Goal: Information Seeking & Learning: Learn about a topic

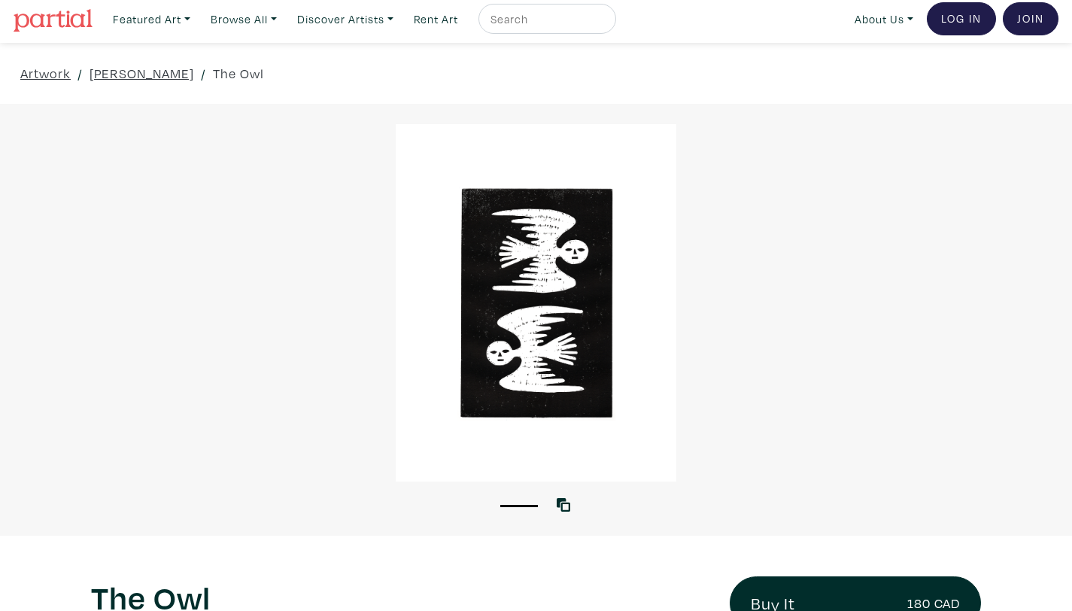
scroll to position [8, 0]
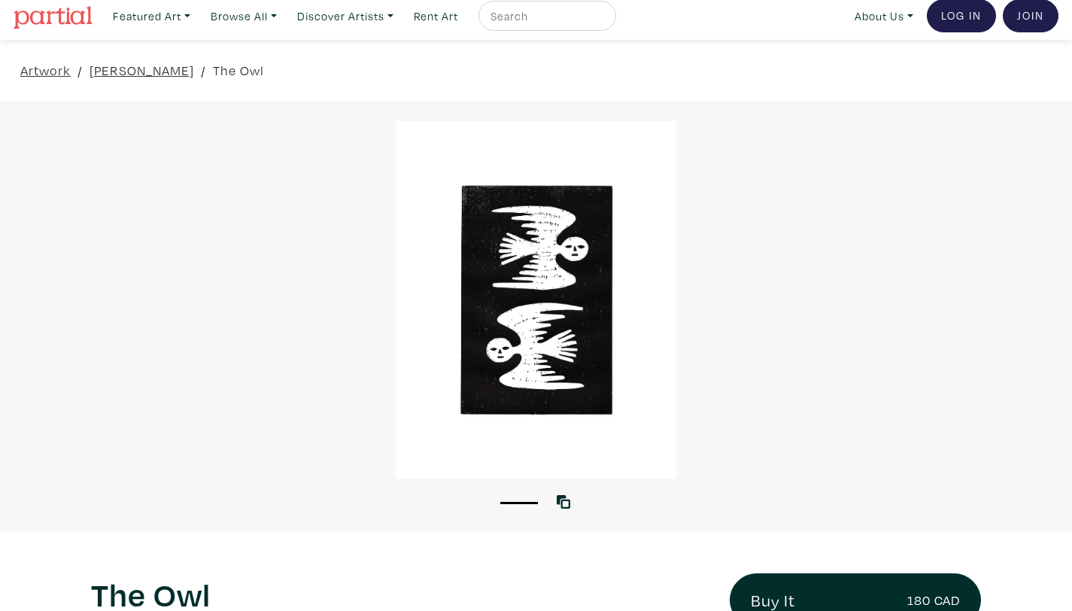
click at [483, 281] on div at bounding box center [536, 299] width 1072 height 357
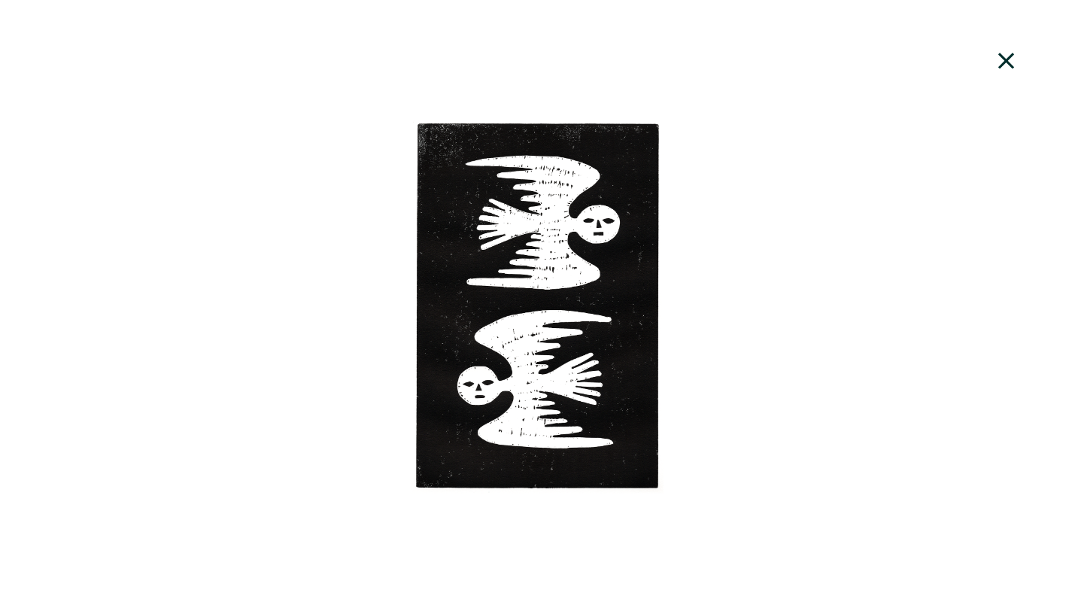
click at [1012, 62] on icon at bounding box center [1006, 61] width 51 height 41
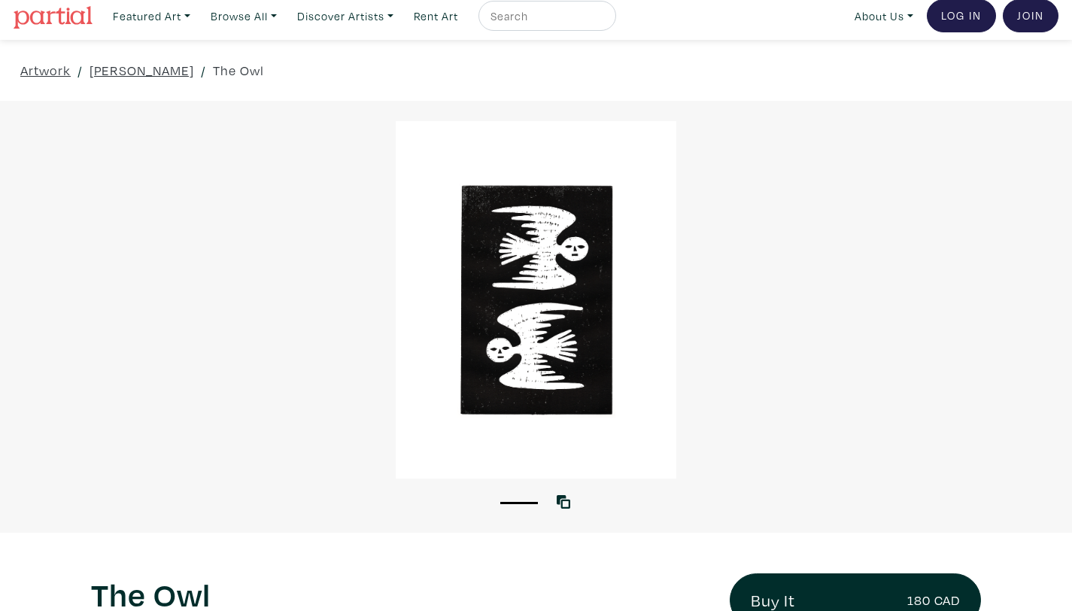
scroll to position [0, 0]
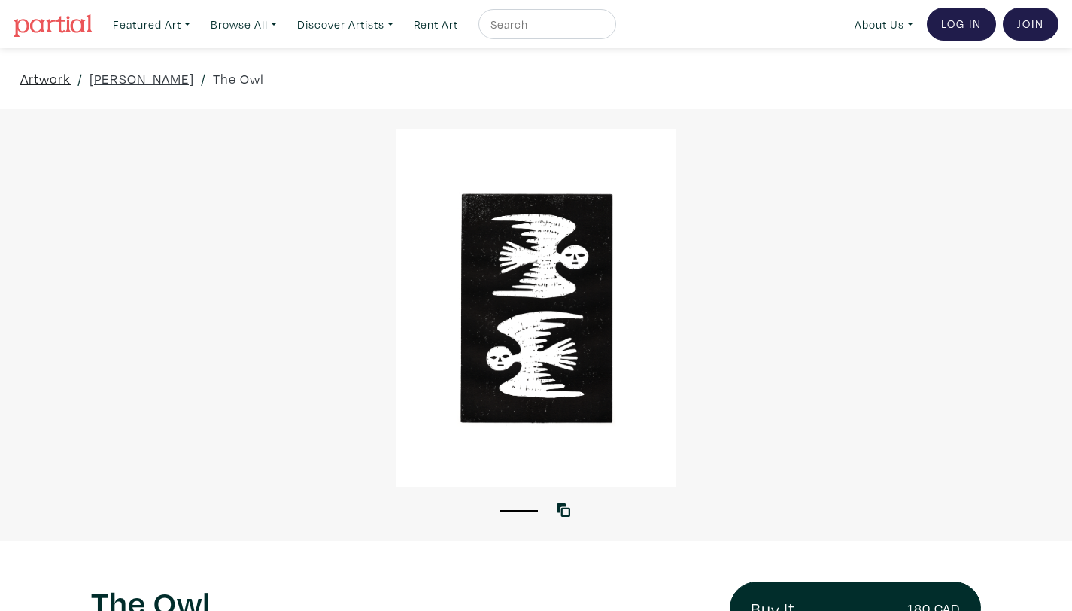
click at [41, 77] on link "Artwork" at bounding box center [45, 78] width 50 height 20
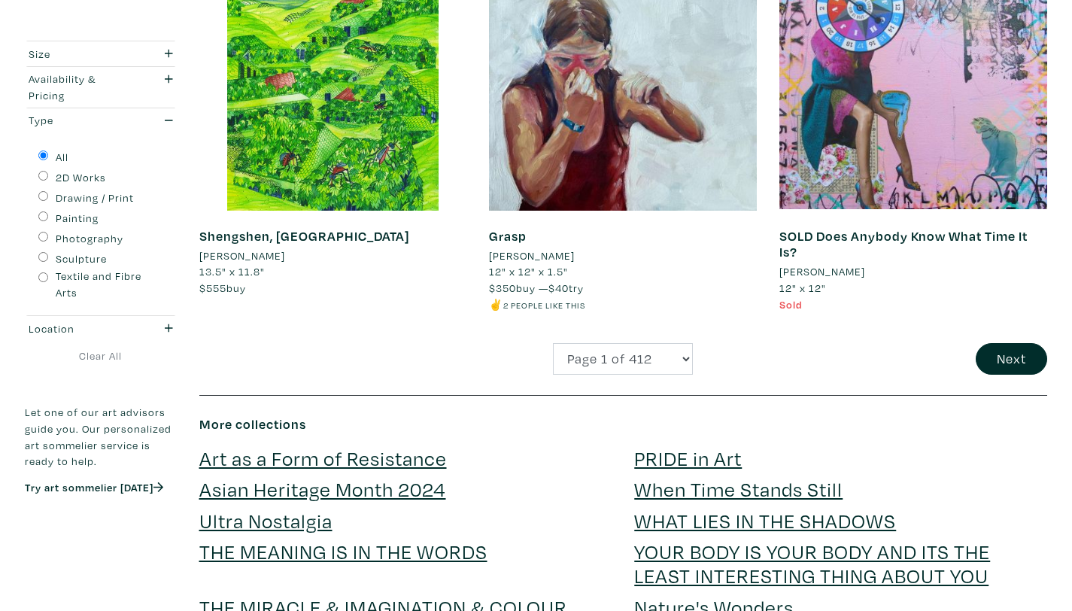
scroll to position [3095, 0]
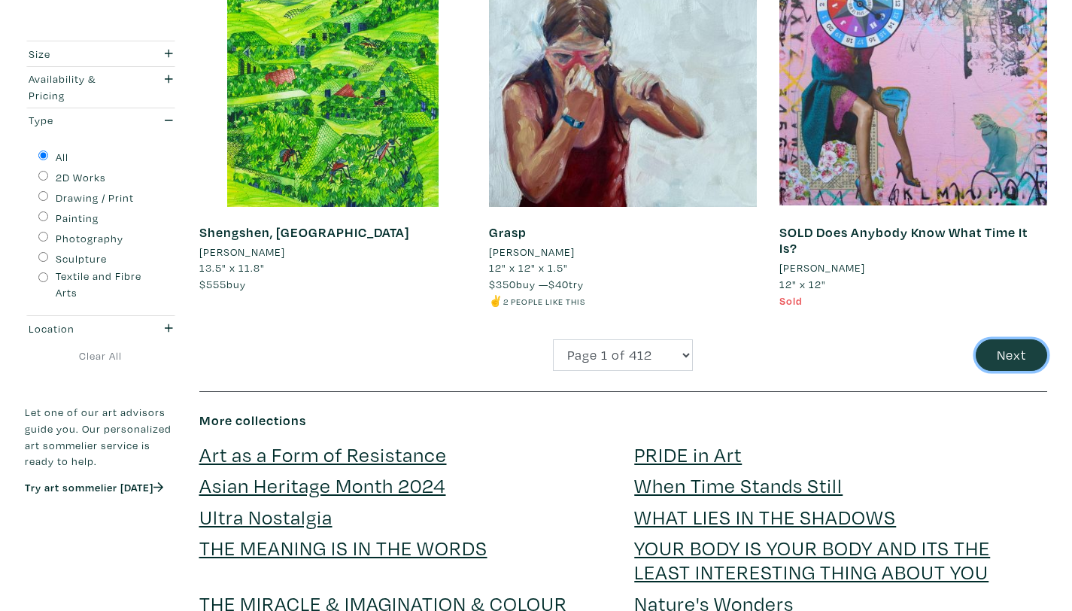
click at [1041, 351] on button "Next" at bounding box center [1011, 355] width 71 height 32
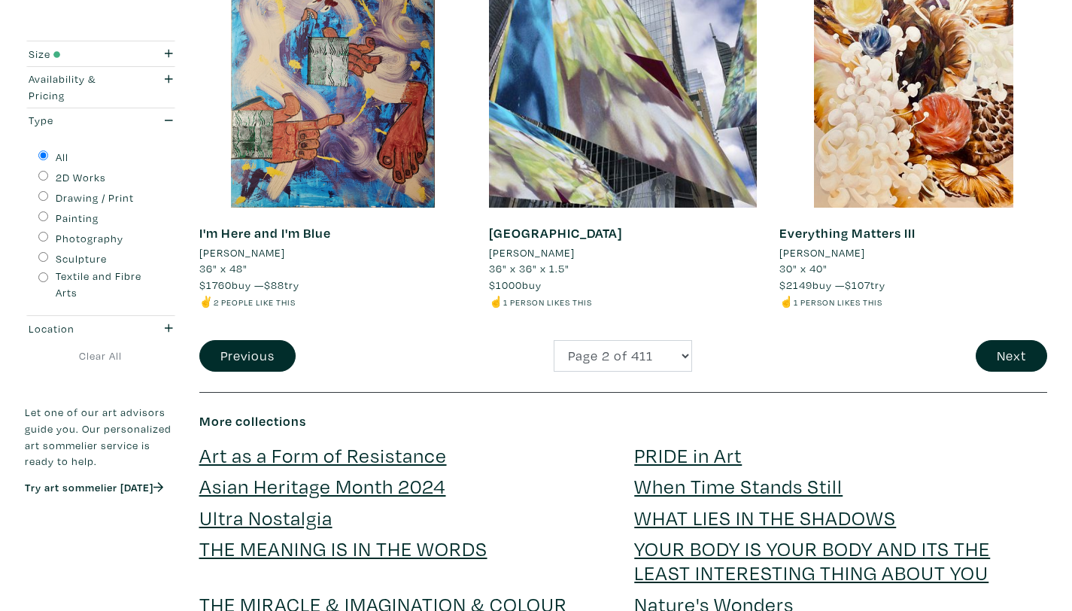
scroll to position [3096, 0]
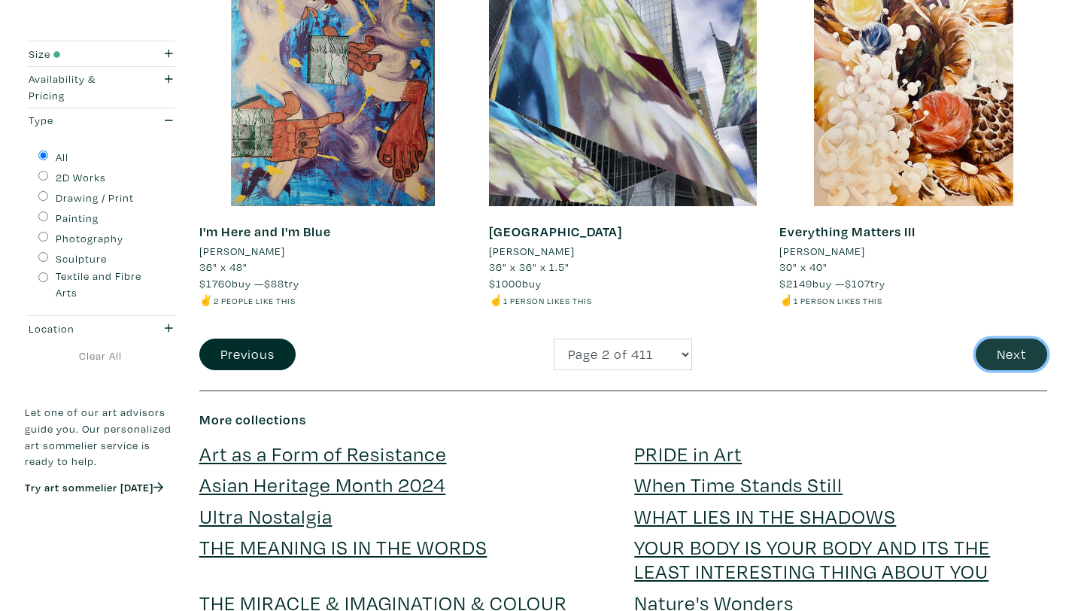
click at [999, 346] on button "Next" at bounding box center [1011, 355] width 71 height 32
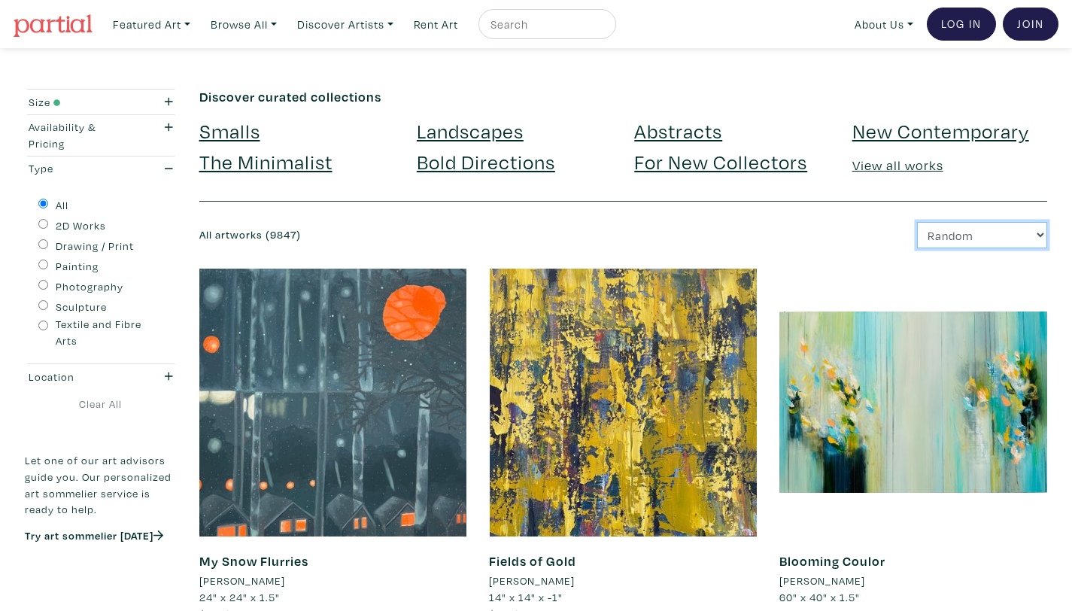
click at [1026, 239] on select "Newest Random Price: Low to High Price: High to Low" at bounding box center [982, 235] width 130 height 26
select select "price"
click at [917, 222] on select "Newest Random Price: Low to High Price: High to Low" at bounding box center [982, 235] width 130 height 26
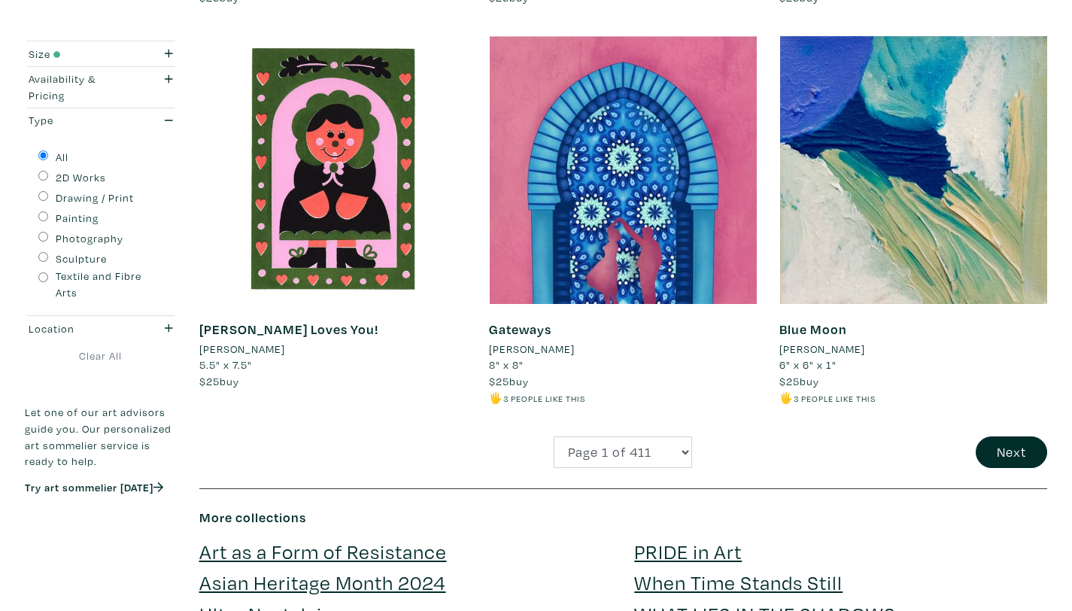
scroll to position [3165, 0]
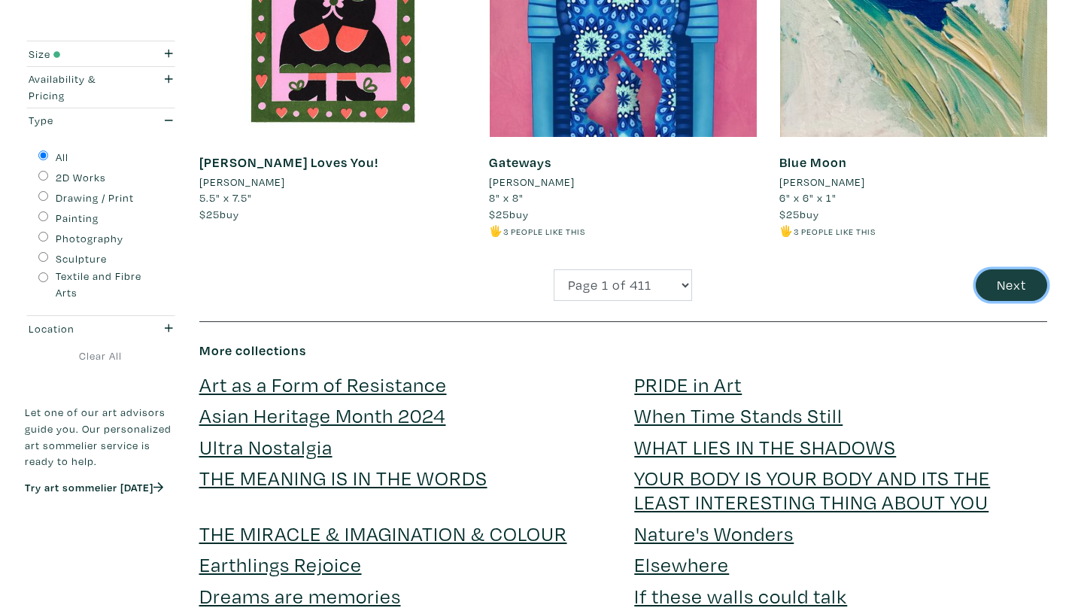
click at [1003, 292] on button "Next" at bounding box center [1011, 285] width 71 height 32
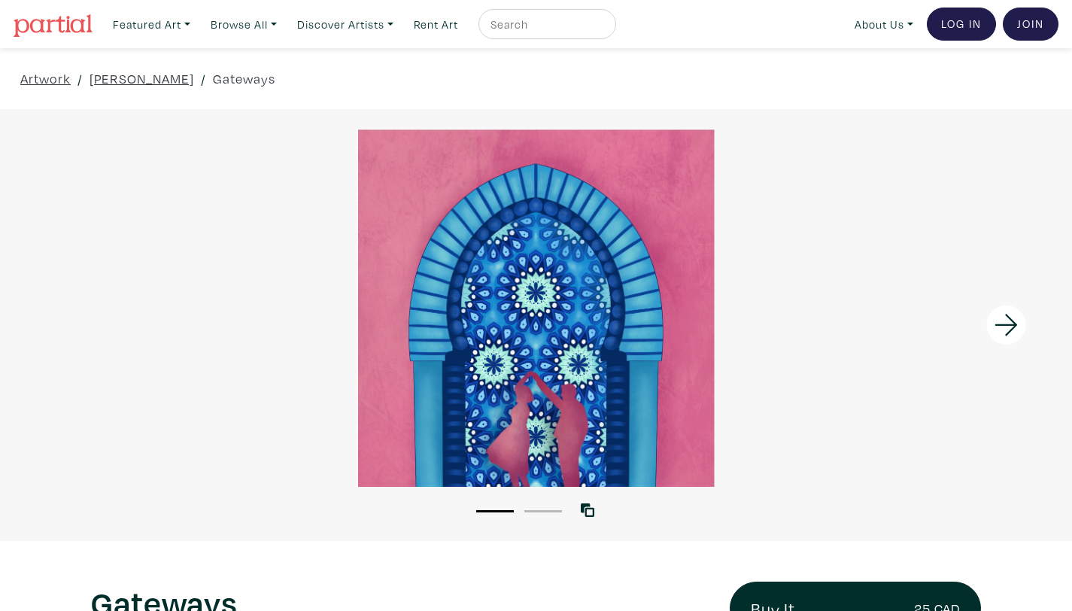
click at [672, 143] on div at bounding box center [536, 307] width 1072 height 357
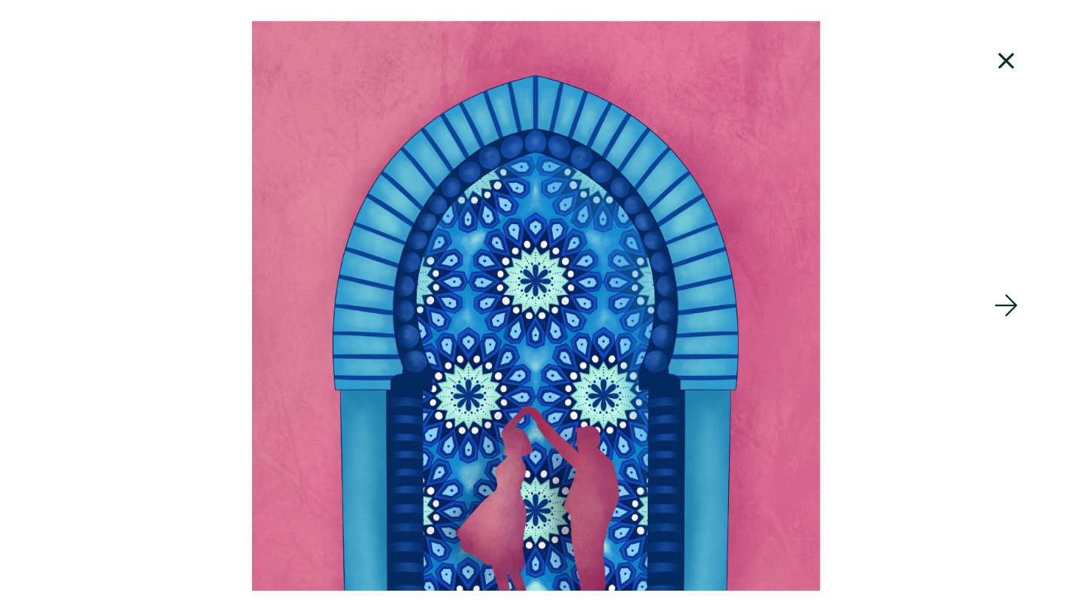
click at [1002, 47] on icon at bounding box center [1006, 61] width 51 height 41
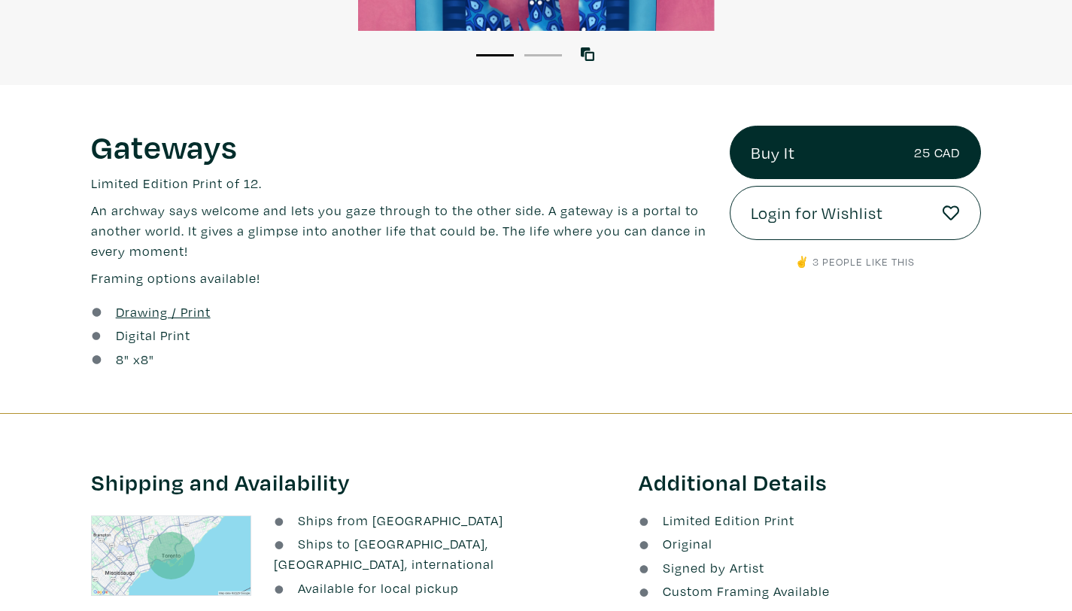
scroll to position [459, 0]
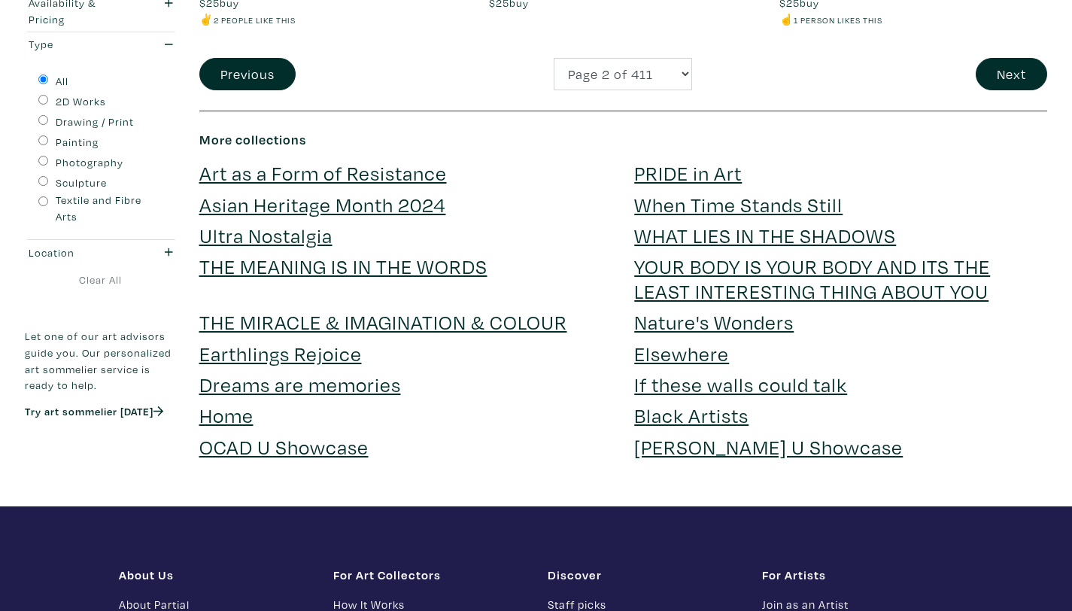
scroll to position [3209, 0]
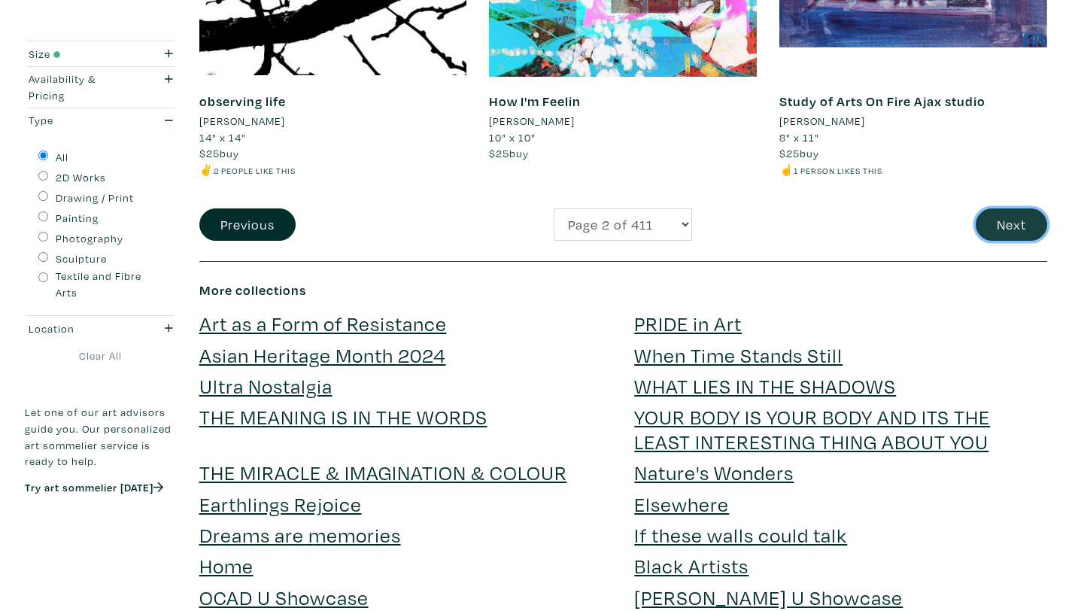
click at [1016, 237] on button "Next" at bounding box center [1011, 224] width 71 height 32
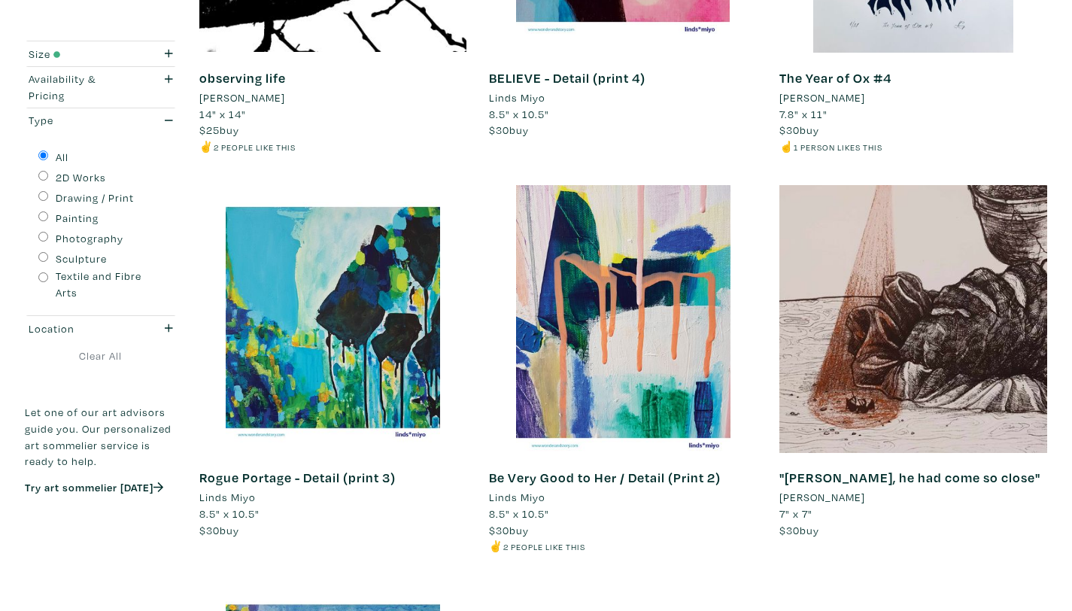
scroll to position [2394, 0]
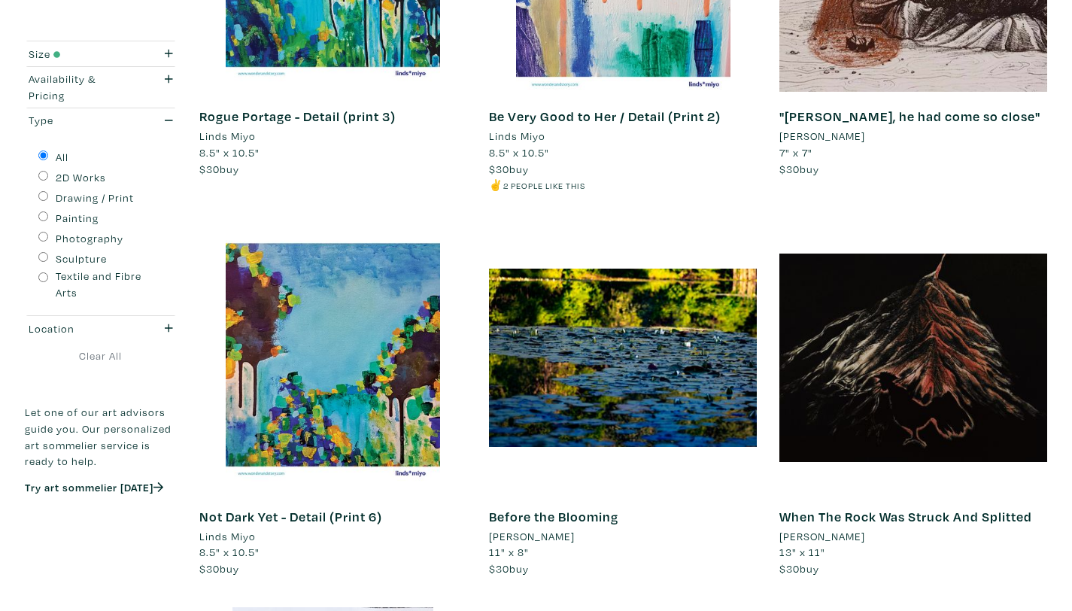
click at [47, 218] on input "Painting" at bounding box center [43, 216] width 10 height 10
radio input "true"
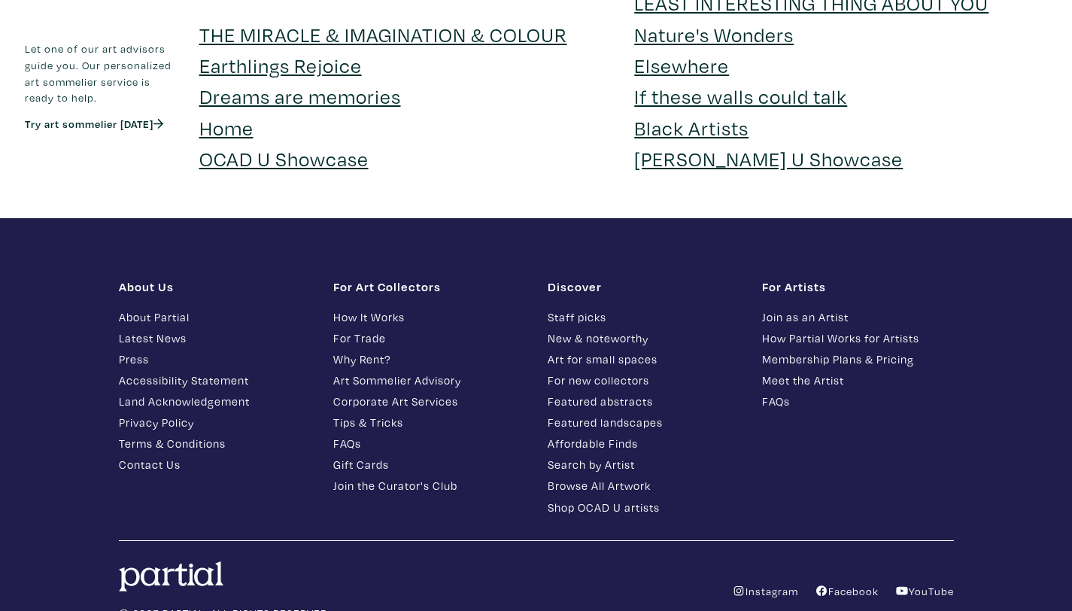
scroll to position [3148, 0]
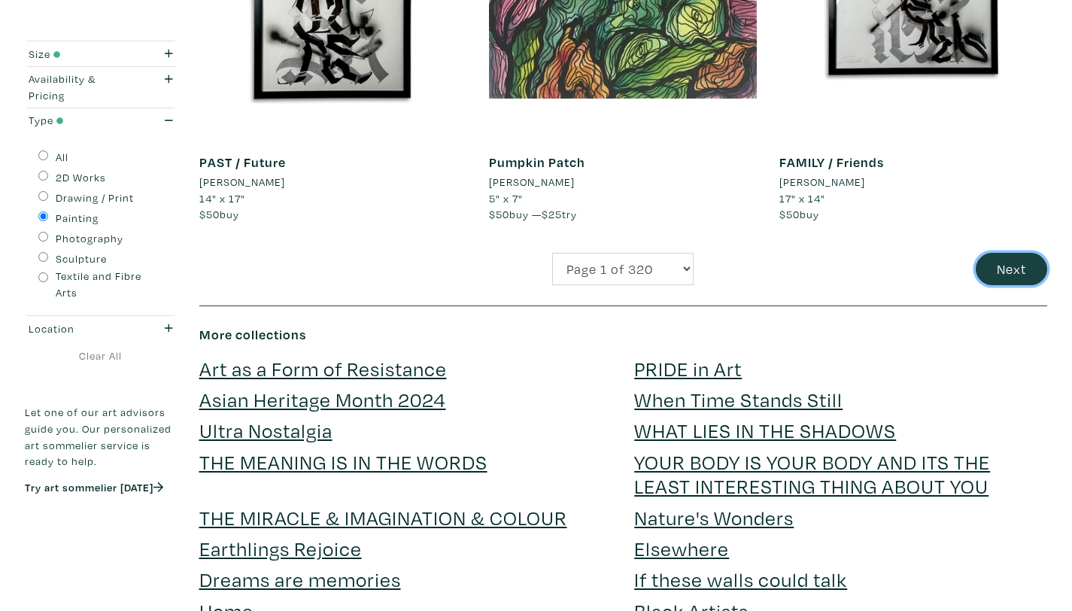
click at [1013, 257] on button "Next" at bounding box center [1011, 269] width 71 height 32
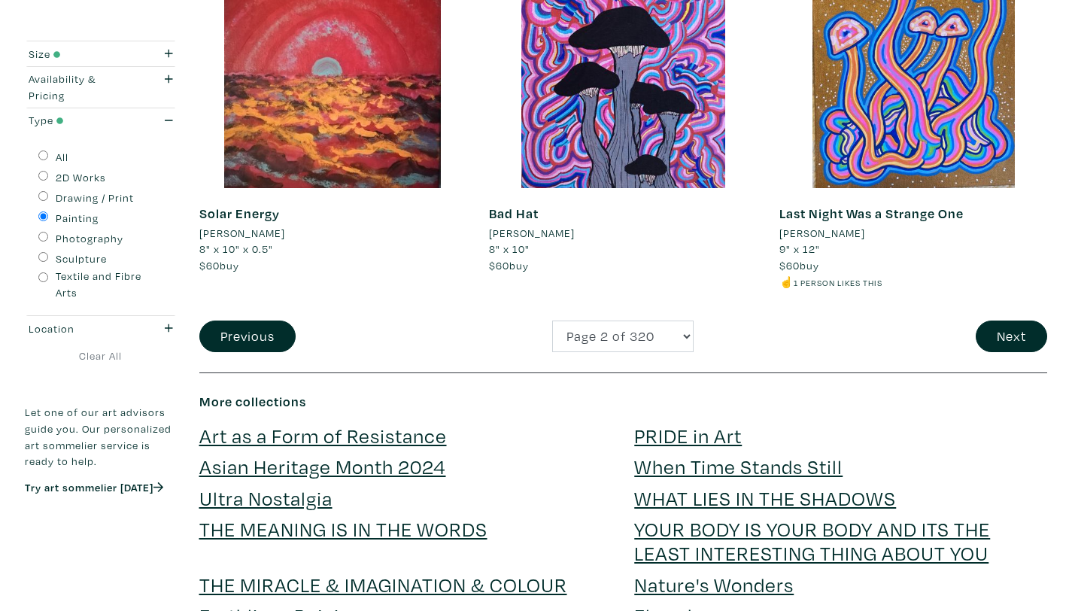
scroll to position [3117, 0]
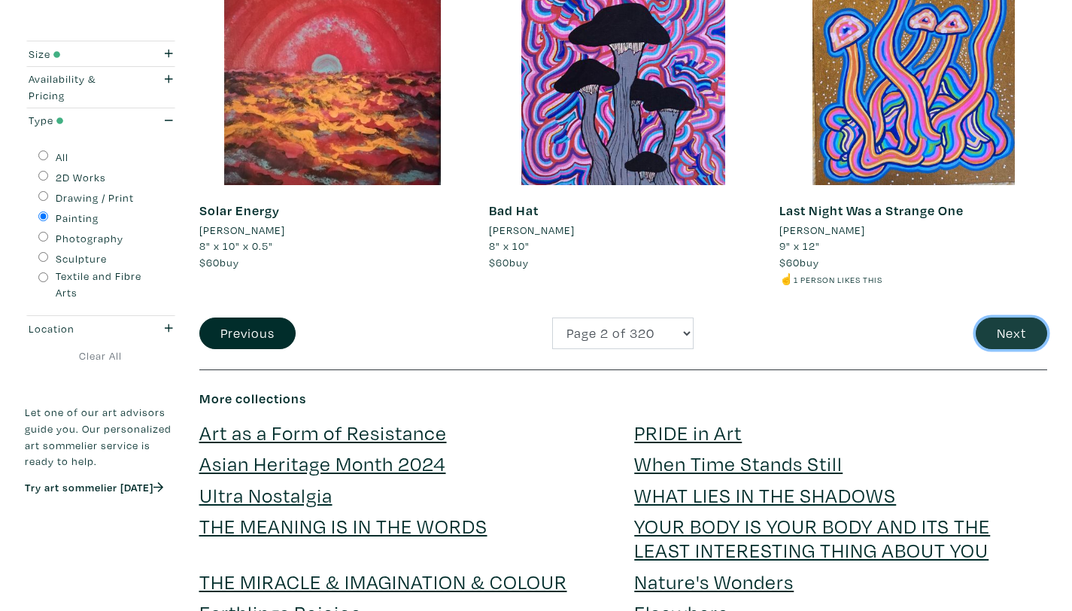
click at [1001, 336] on button "Next" at bounding box center [1011, 333] width 71 height 32
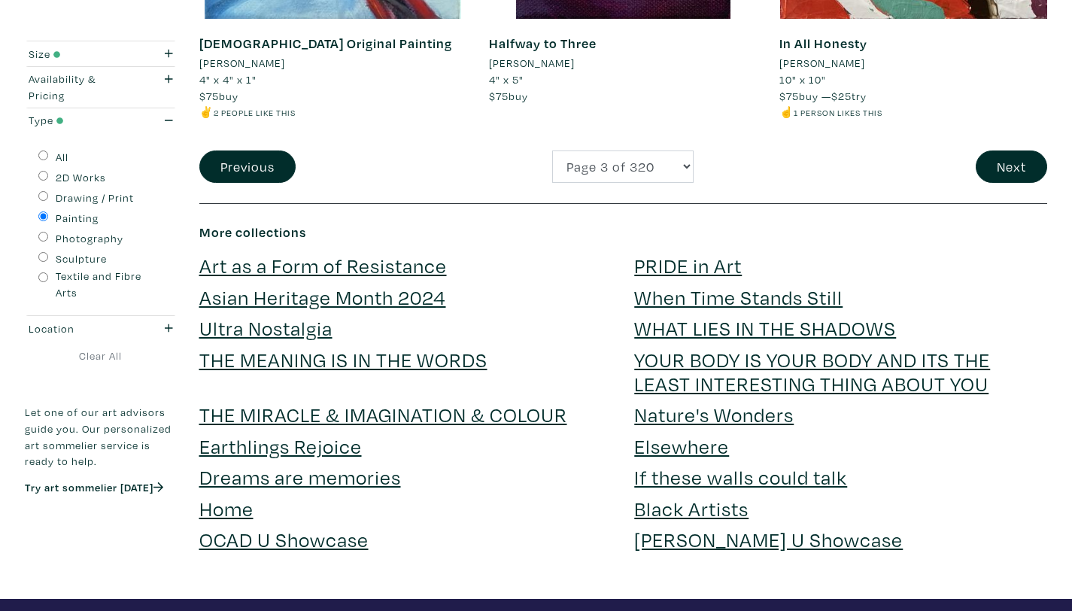
scroll to position [3299, 0]
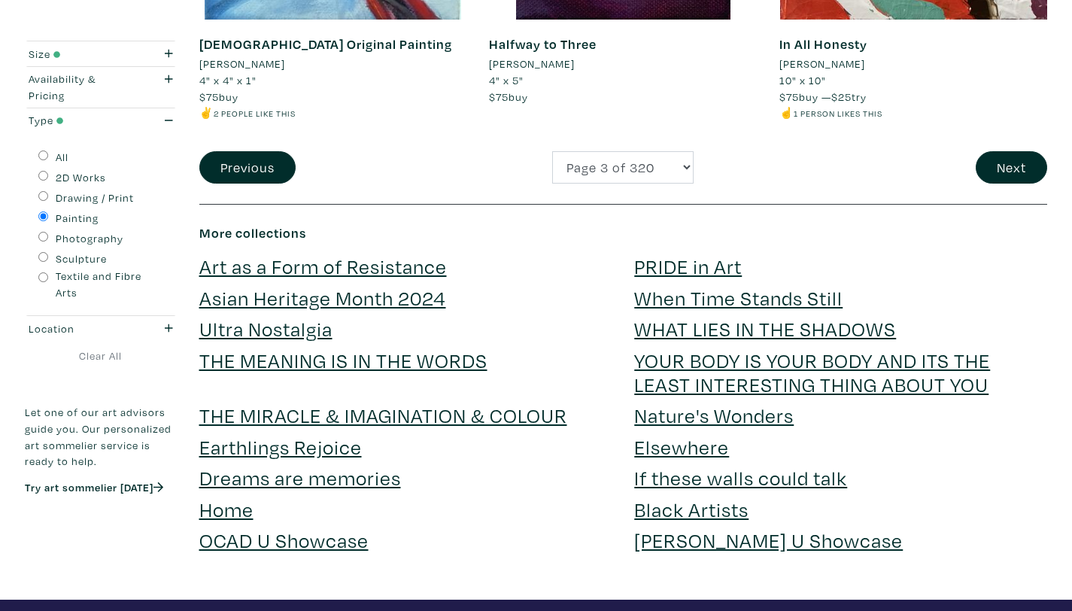
click at [1019, 167] on button "Next" at bounding box center [1011, 167] width 71 height 32
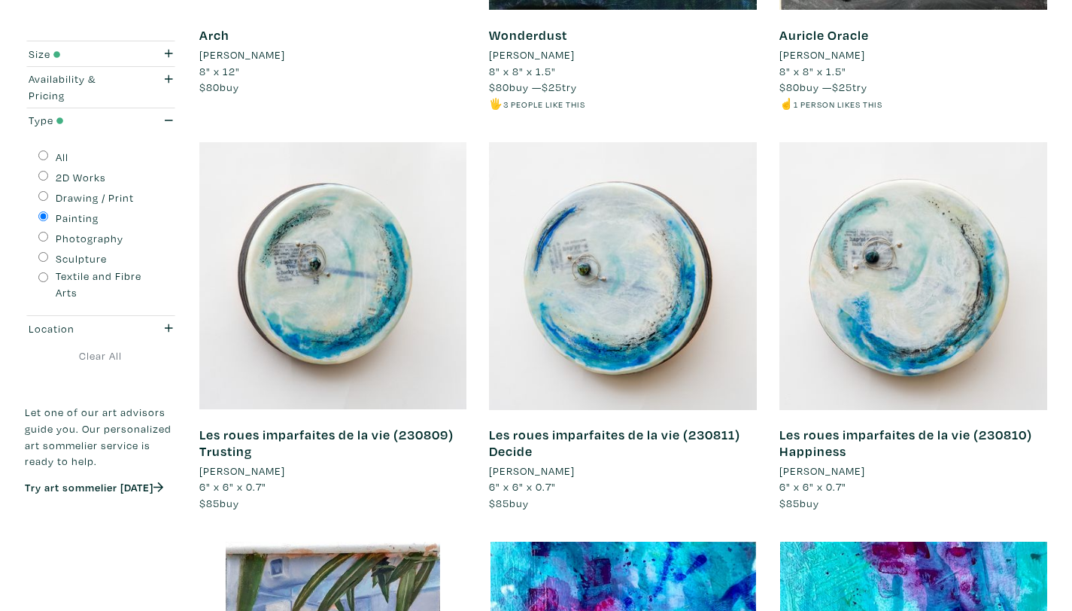
scroll to position [1755, 0]
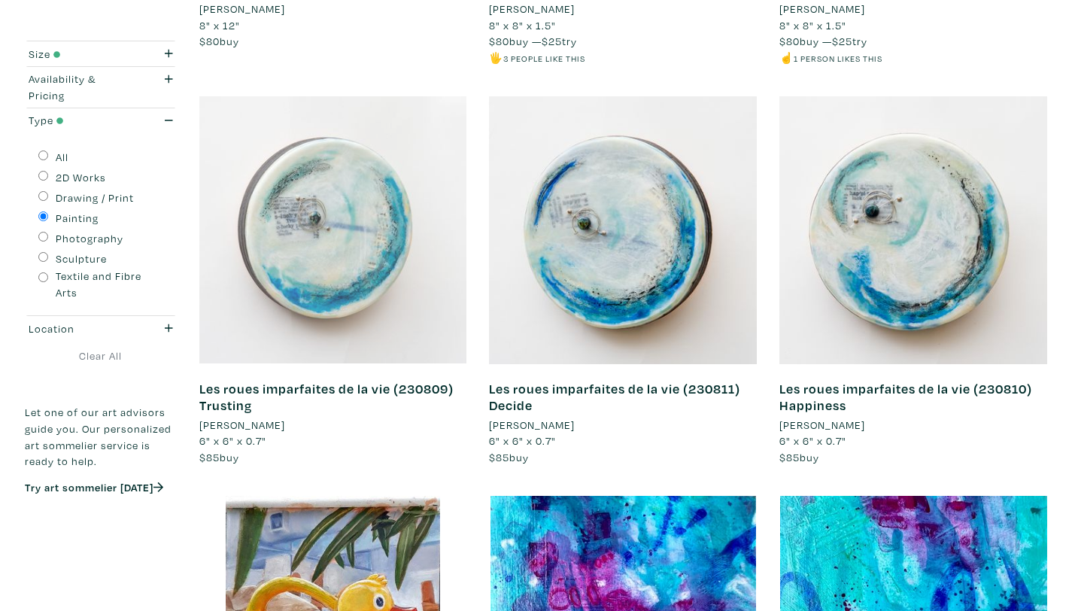
click at [340, 244] on div at bounding box center [333, 230] width 268 height 268
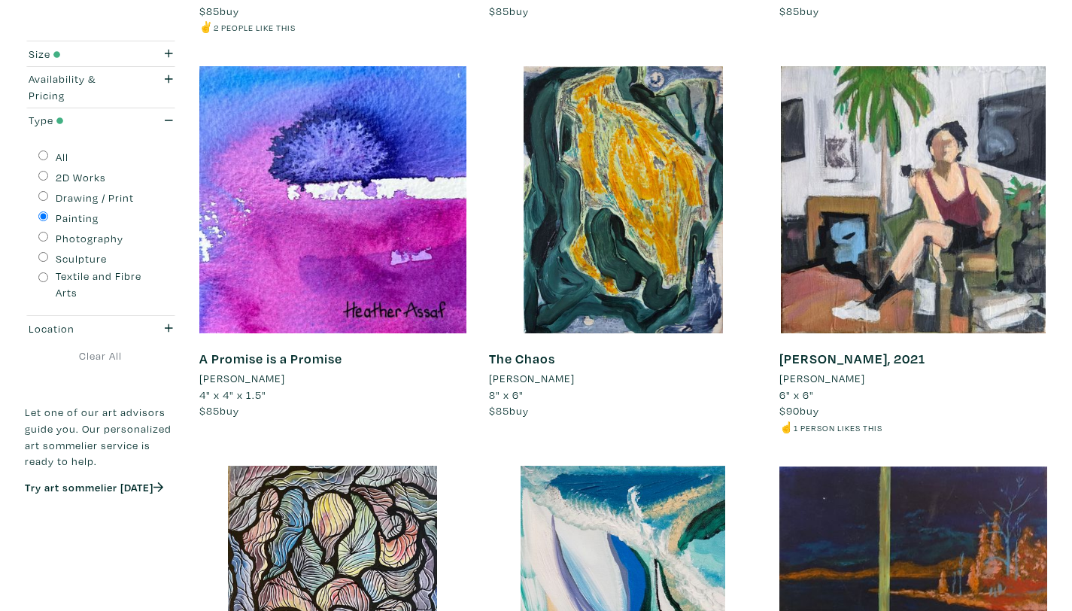
scroll to position [2267, 0]
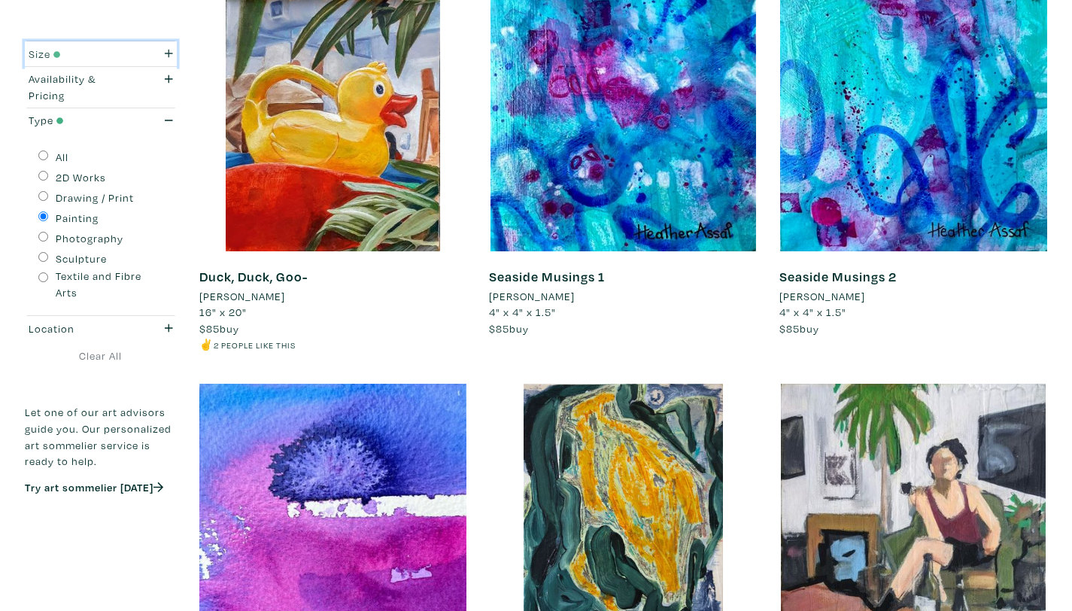
click at [106, 55] on div "Size" at bounding box center [80, 54] width 103 height 17
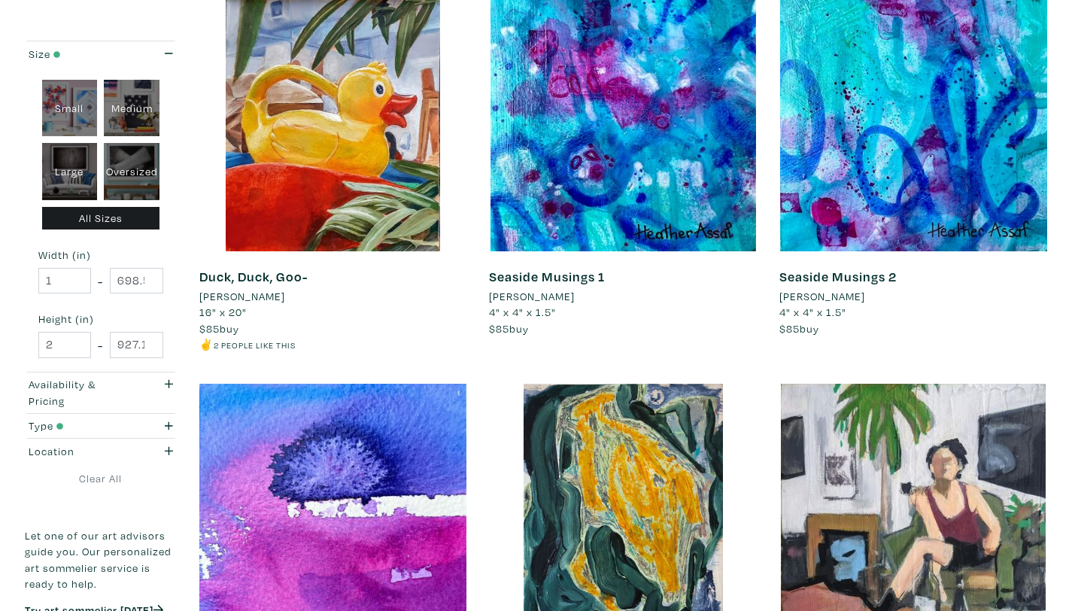
click at [138, 120] on div "Medium" at bounding box center [132, 108] width 56 height 57
type input "16"
type input "28"
type input "16"
type input "28"
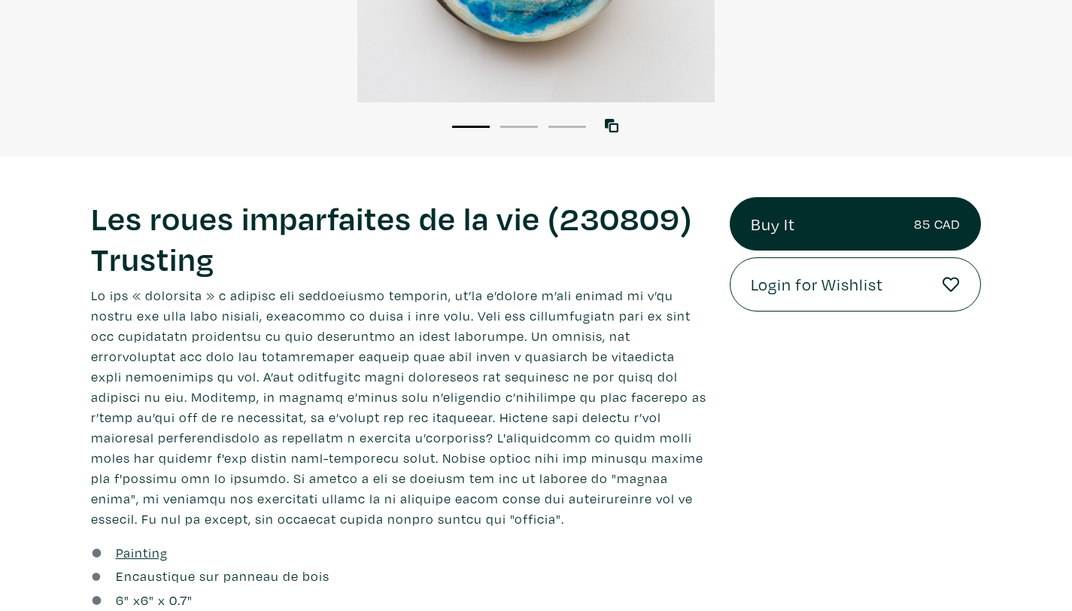
scroll to position [98, 0]
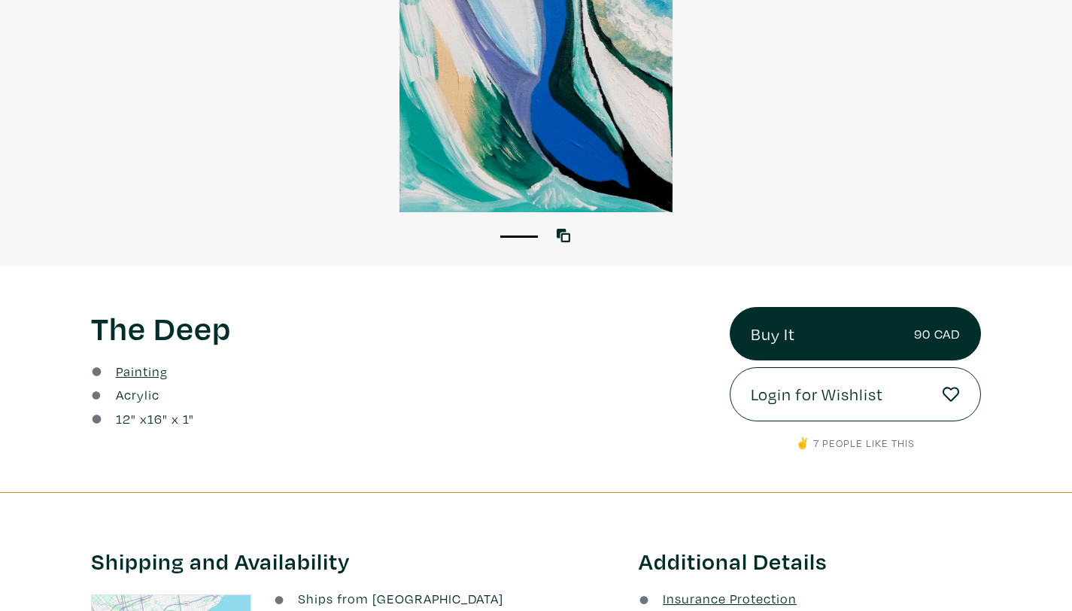
scroll to position [274, 0]
click at [1037, 116] on div at bounding box center [536, 34] width 1072 height 357
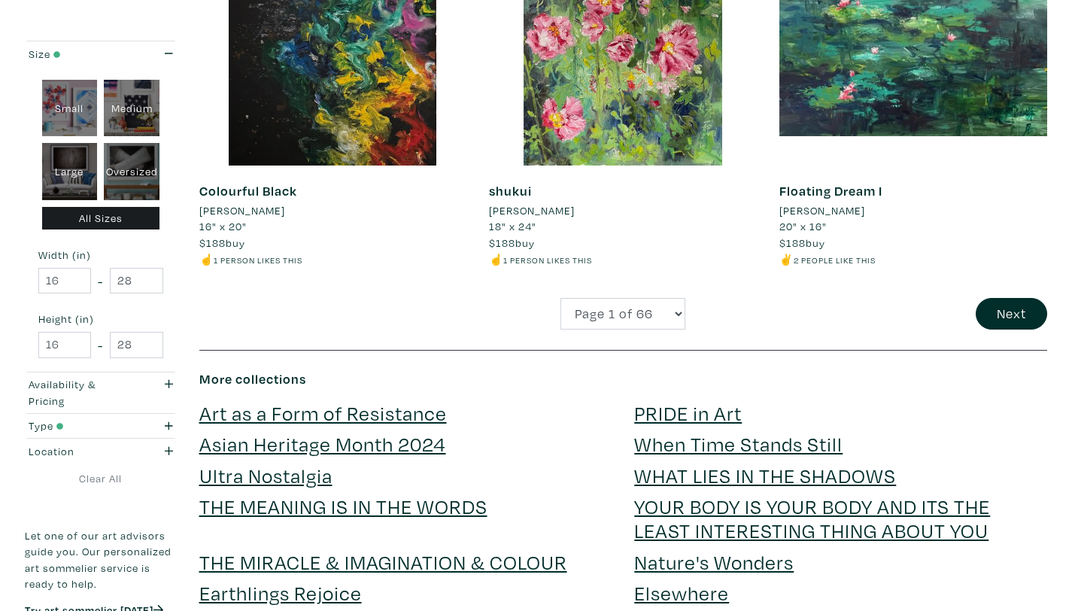
scroll to position [3137, 0]
click at [981, 311] on button "Next" at bounding box center [1011, 313] width 71 height 32
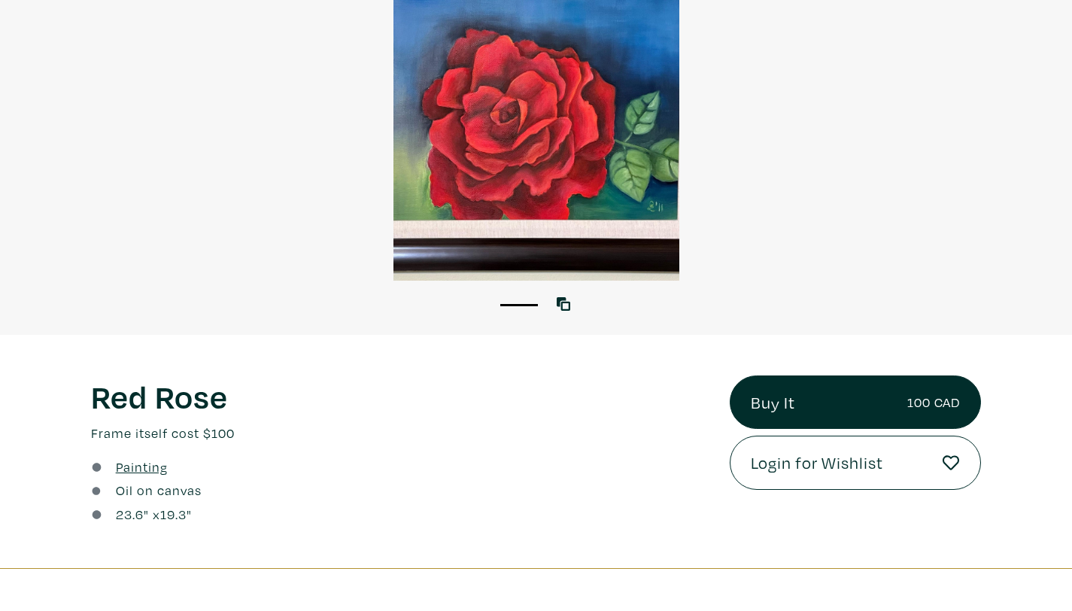
scroll to position [175, 0]
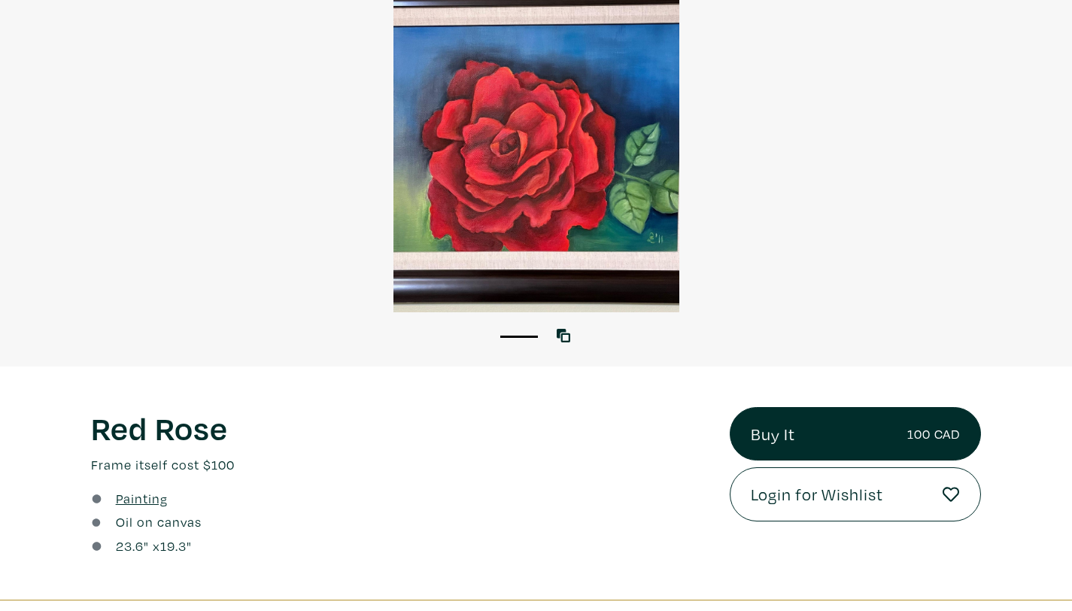
click at [567, 266] on div at bounding box center [536, 133] width 1072 height 357
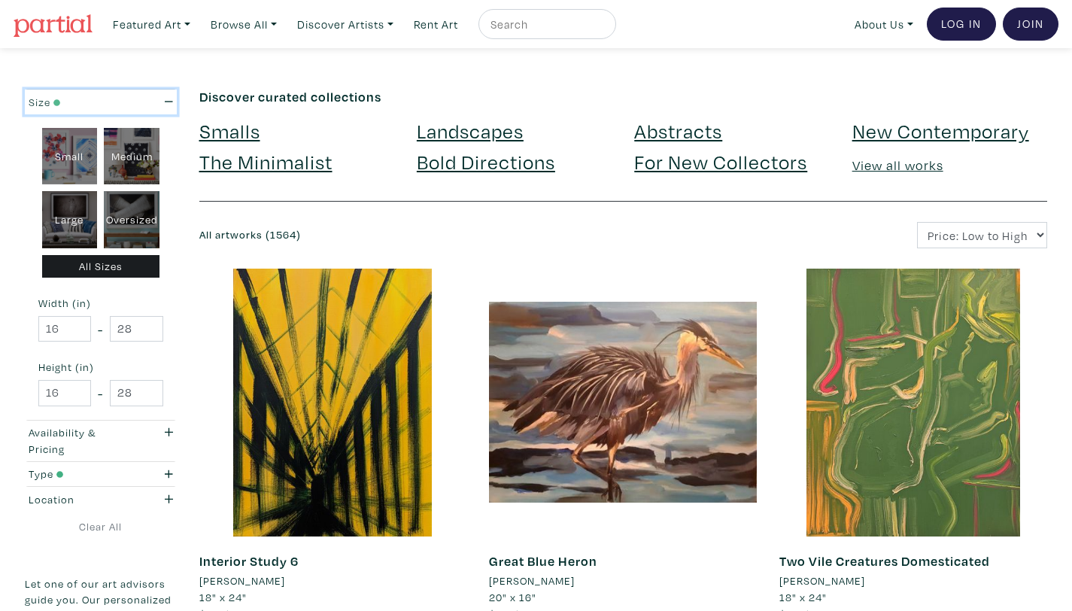
click at [156, 93] on button "Size" at bounding box center [101, 102] width 152 height 25
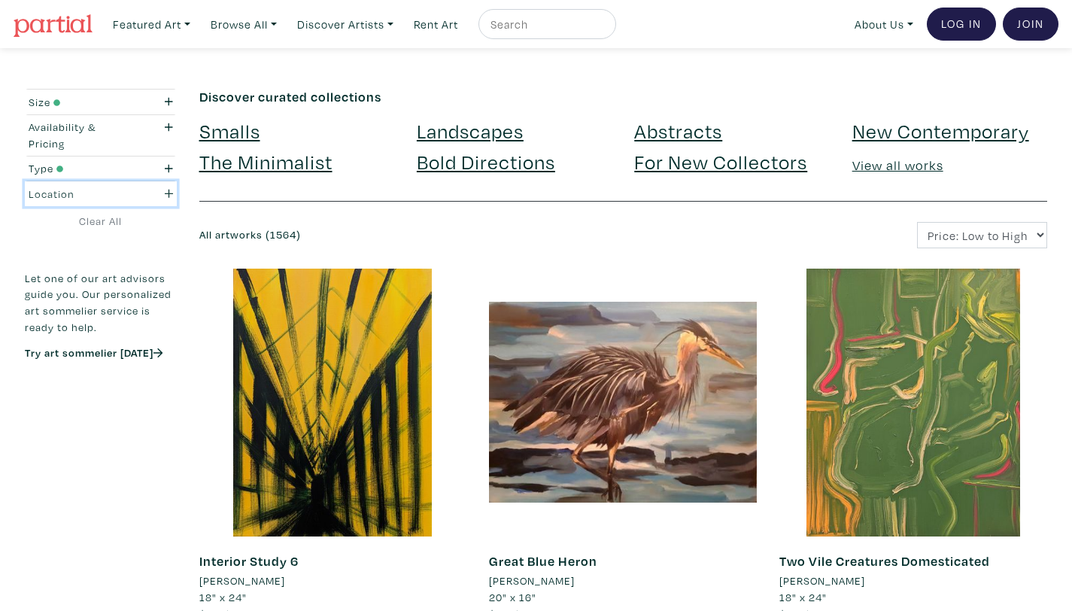
click at [157, 188] on div "button" at bounding box center [163, 194] width 42 height 17
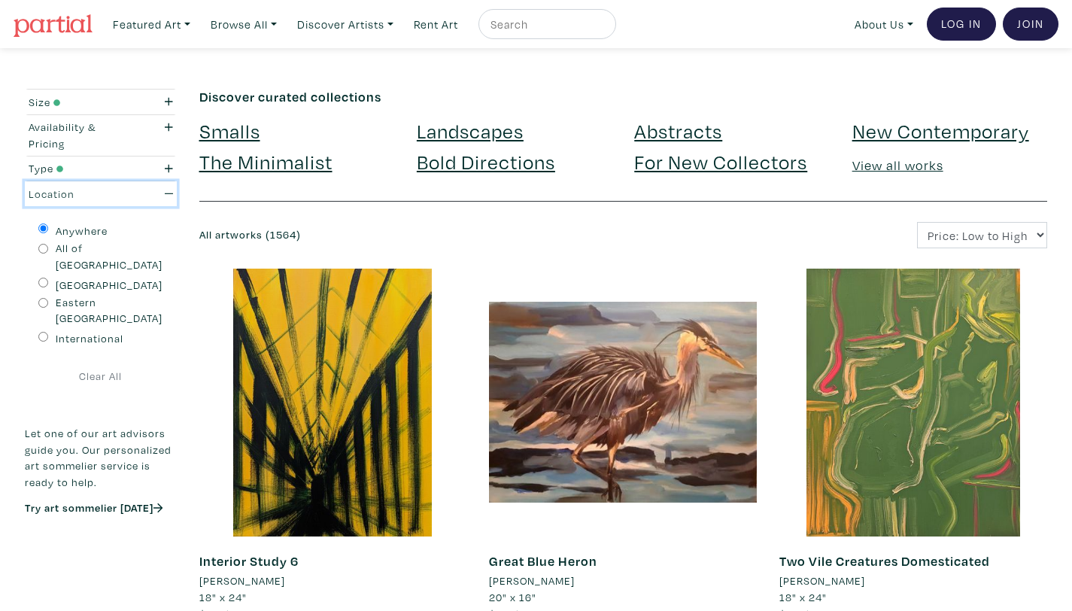
click at [157, 190] on div "button" at bounding box center [163, 194] width 42 height 17
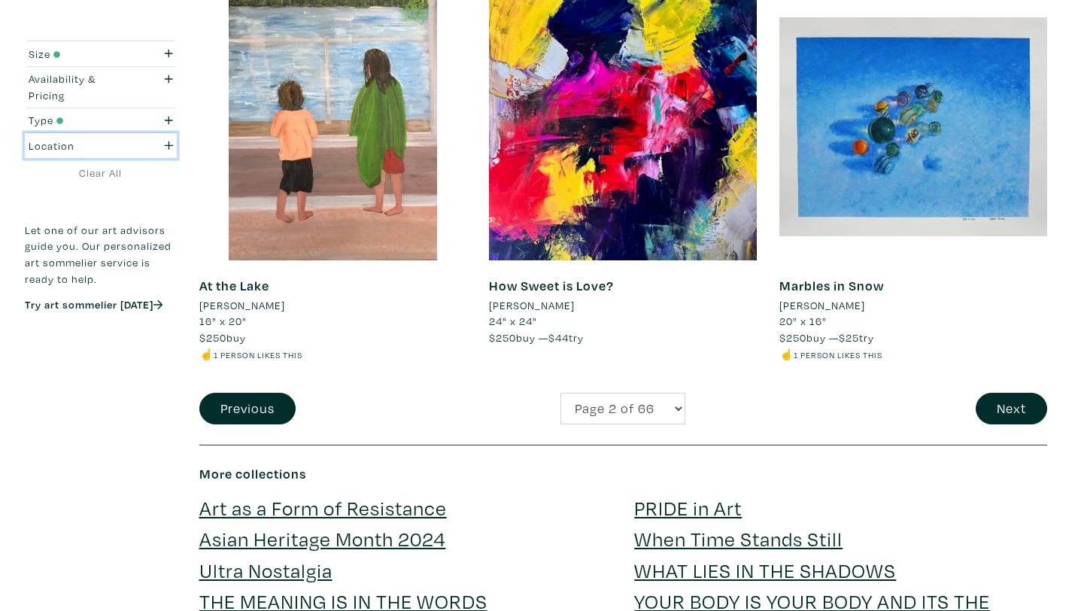
scroll to position [3049, 0]
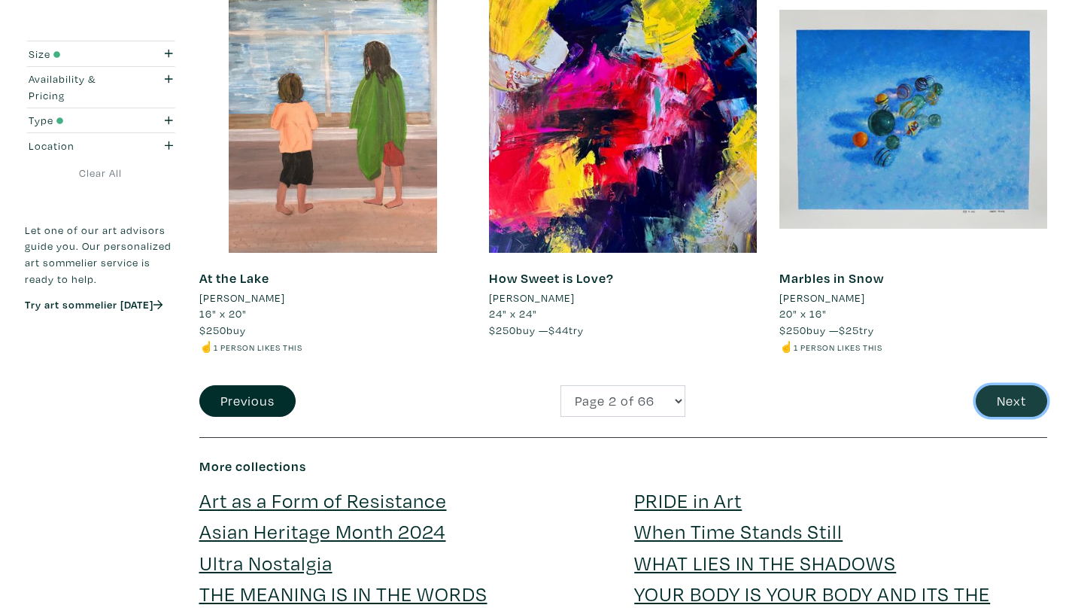
click at [986, 405] on button "Next" at bounding box center [1011, 401] width 71 height 32
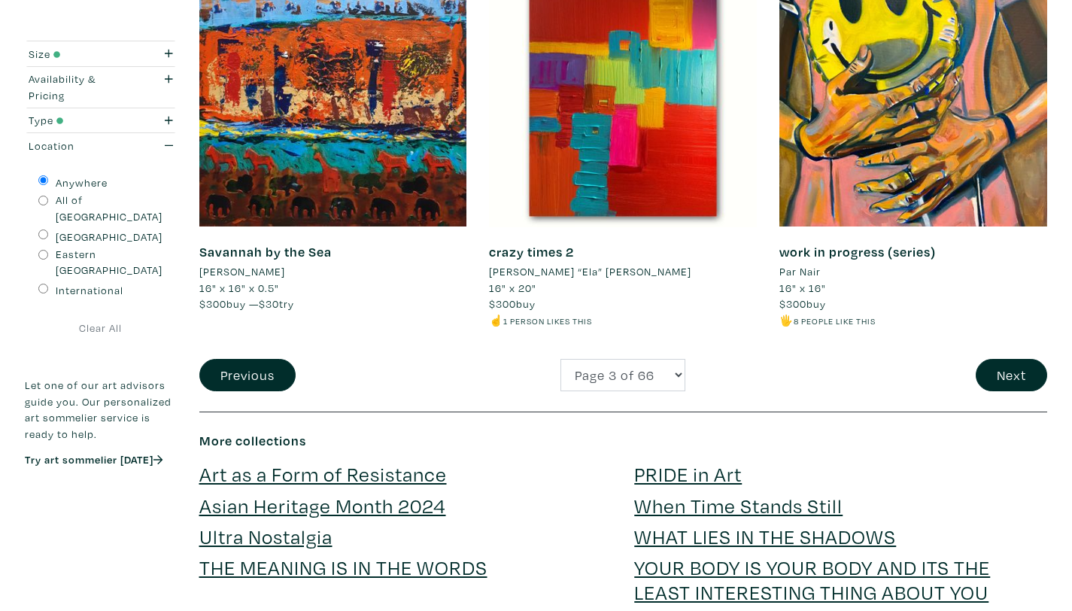
scroll to position [3139, 0]
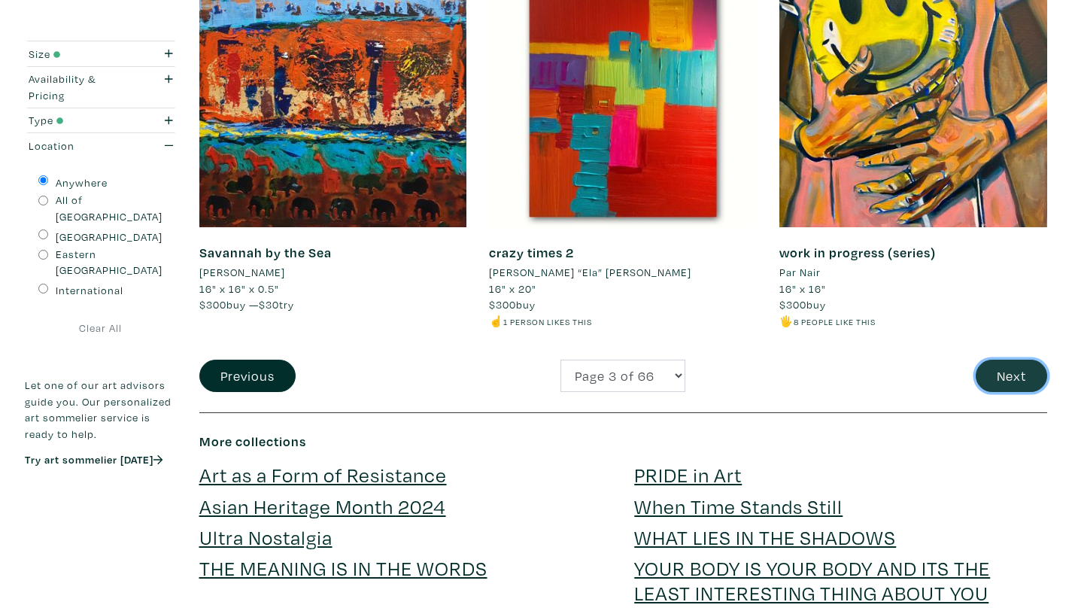
click at [1020, 381] on button "Next" at bounding box center [1011, 376] width 71 height 32
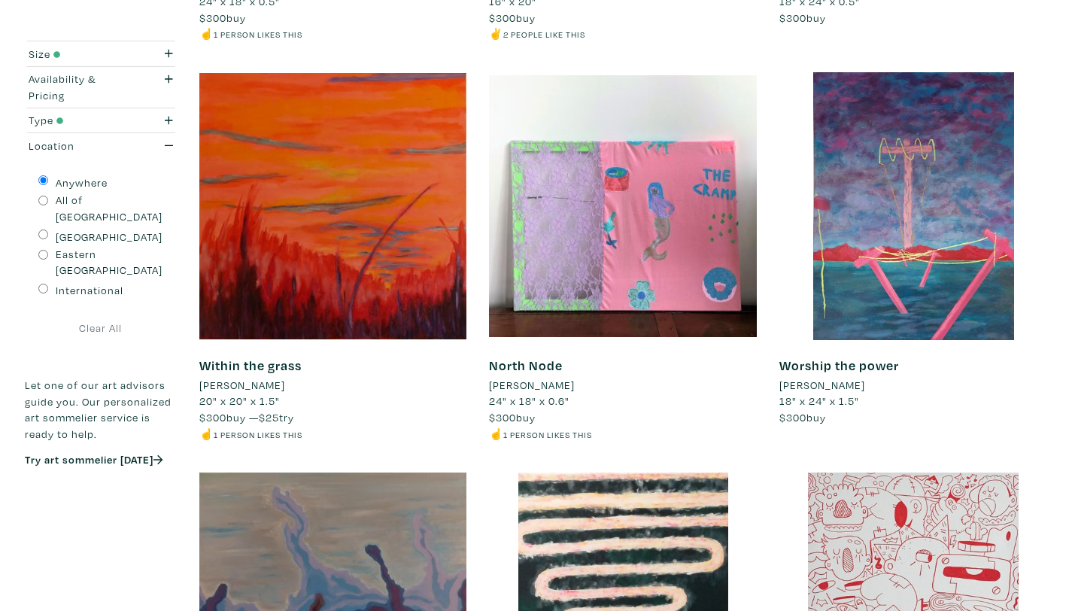
scroll to position [1192, 0]
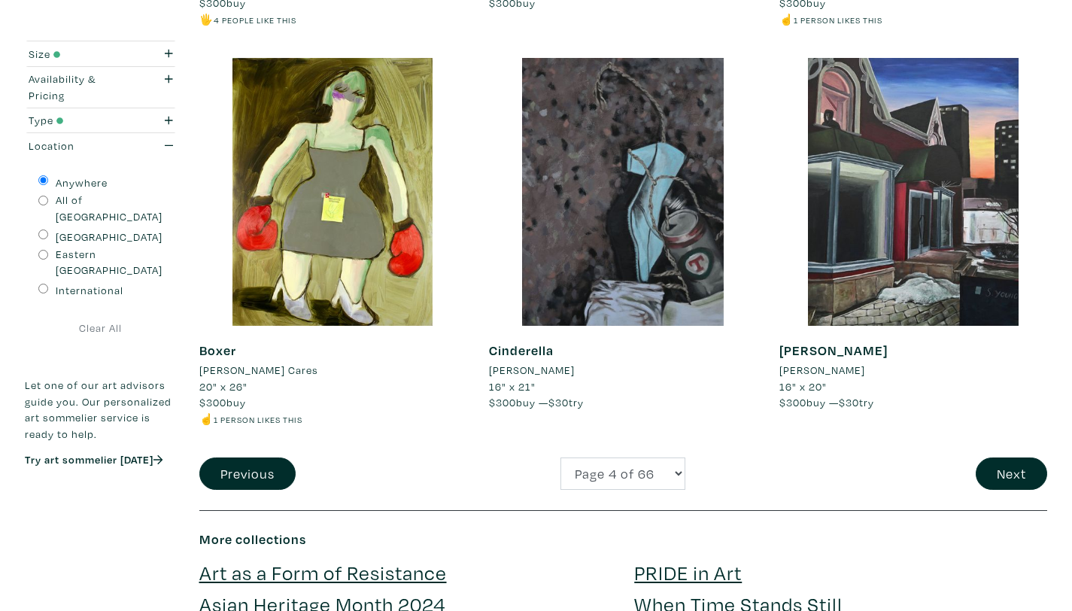
scroll to position [3042, 0]
click at [976, 457] on div "Next" at bounding box center [913, 473] width 290 height 32
click at [999, 457] on button "Next" at bounding box center [1011, 473] width 71 height 32
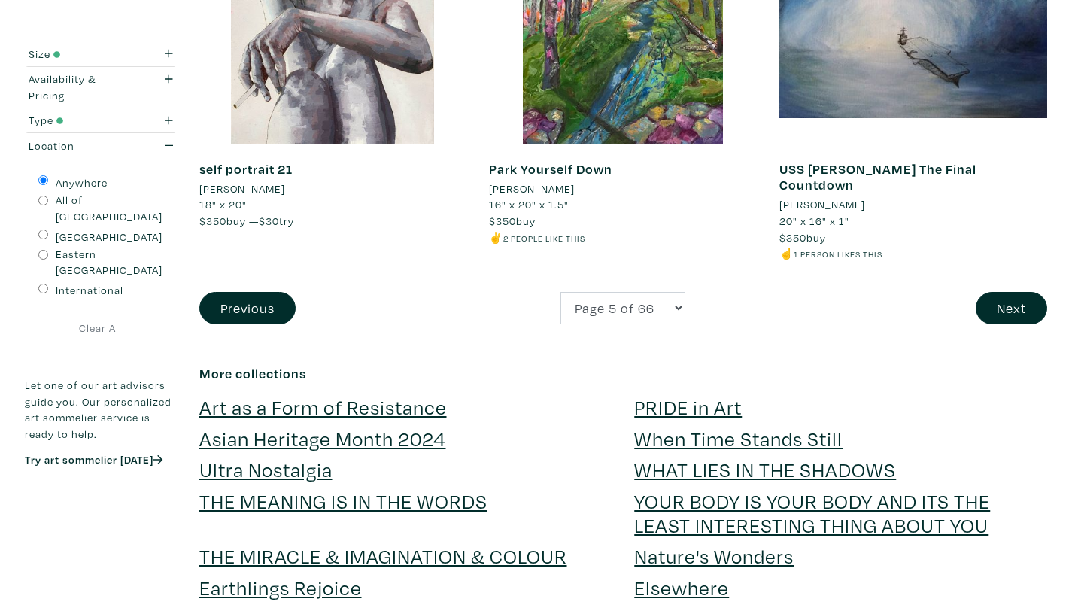
scroll to position [3159, 0]
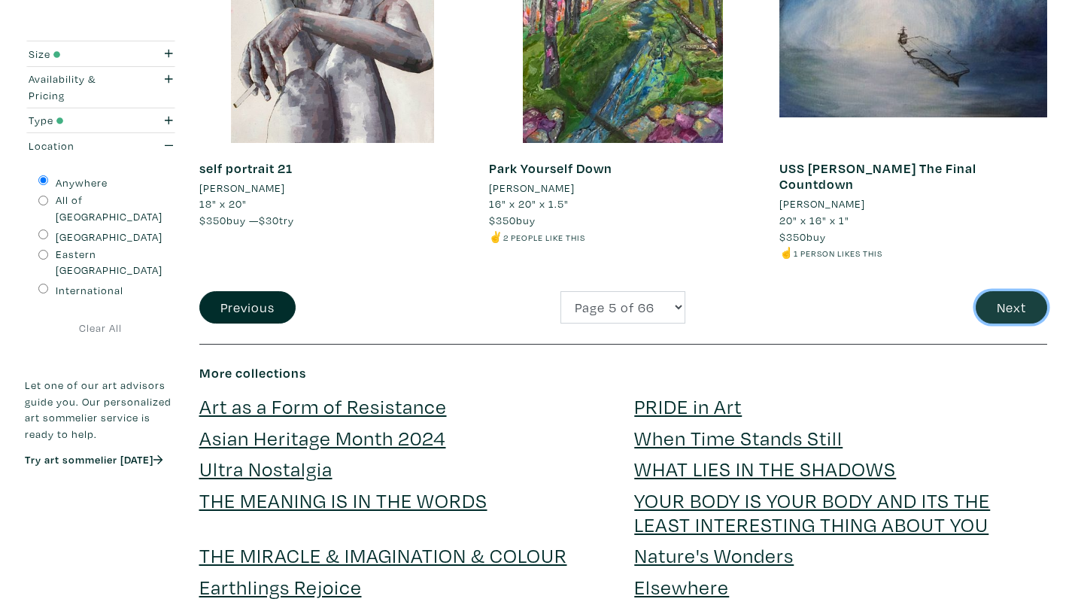
click at [997, 291] on button "Next" at bounding box center [1011, 307] width 71 height 32
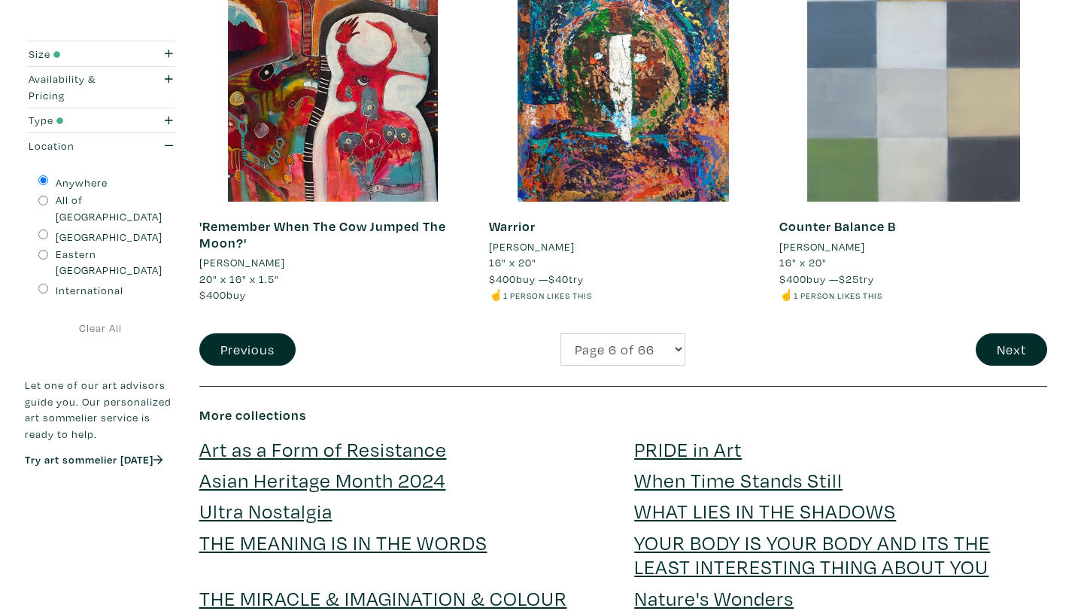
scroll to position [3070, 0]
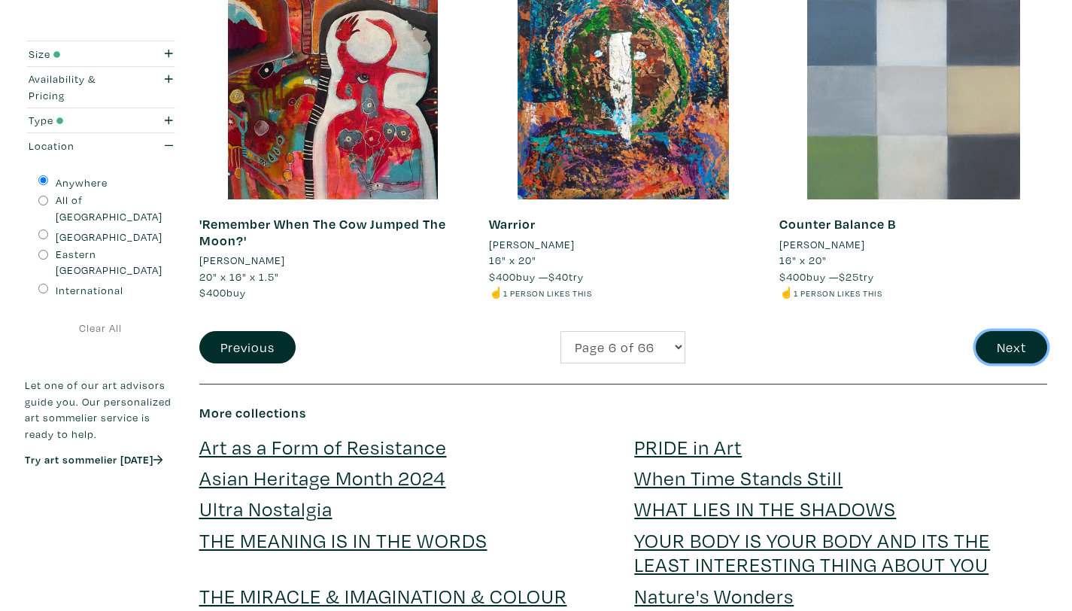
click at [1010, 340] on button "Next" at bounding box center [1011, 347] width 71 height 32
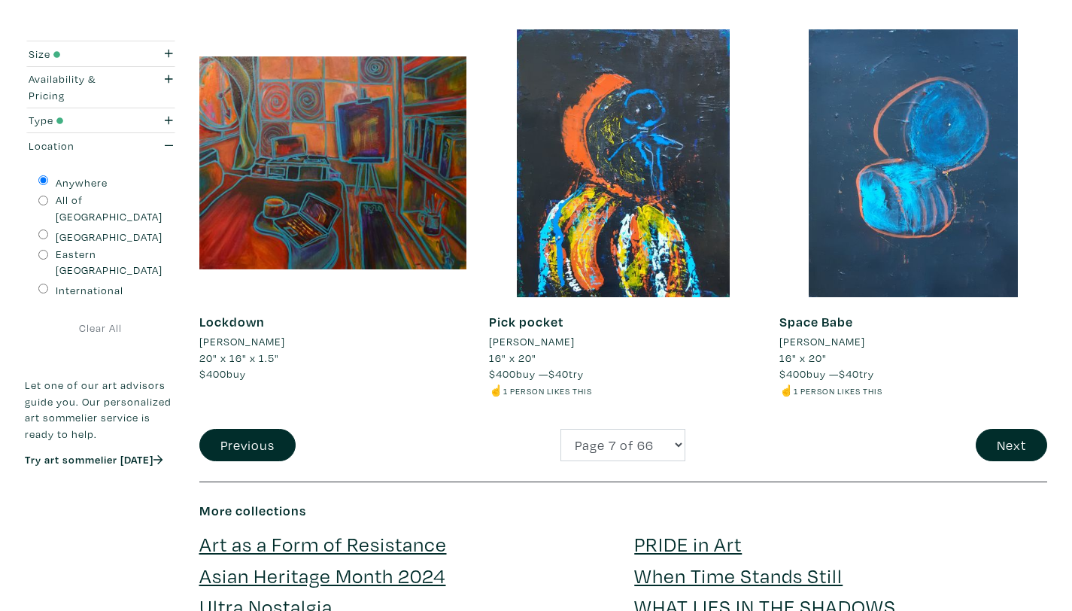
scroll to position [3071, 0]
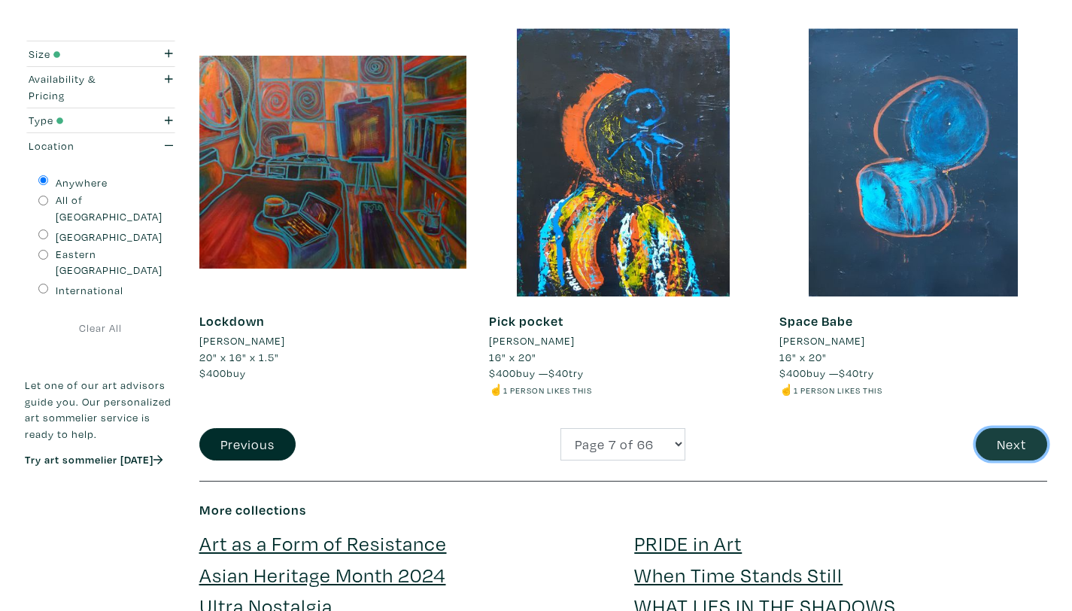
click at [1004, 442] on button "Next" at bounding box center [1011, 444] width 71 height 32
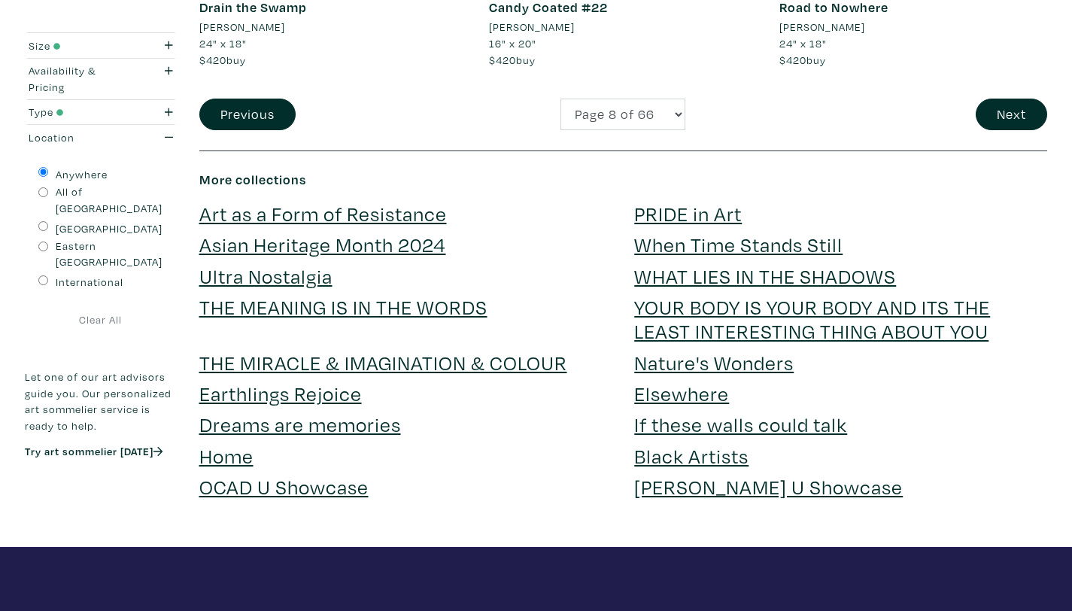
scroll to position [3347, 0]
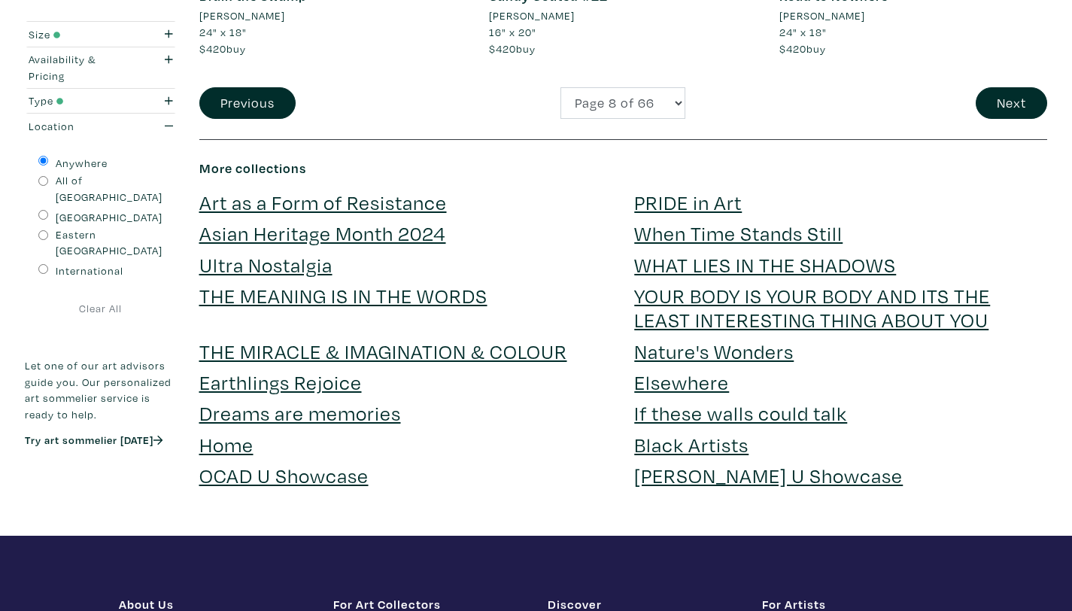
click at [308, 369] on link "Earthlings Rejoice" at bounding box center [280, 382] width 162 height 26
click at [268, 251] on link "Ultra Nostalgia" at bounding box center [265, 264] width 133 height 26
click at [696, 251] on link "WHAT LIES IN THE SHADOWS" at bounding box center [765, 264] width 262 height 26
click at [404, 282] on link "THE MEANING IS IN THE WORDS" at bounding box center [343, 295] width 288 height 26
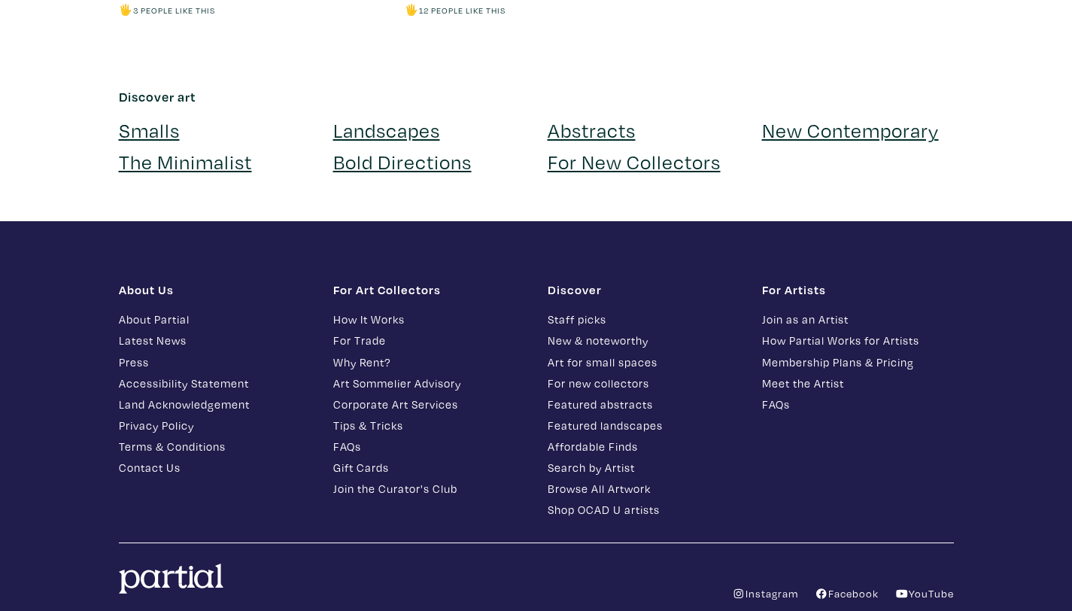
scroll to position [1056, 0]
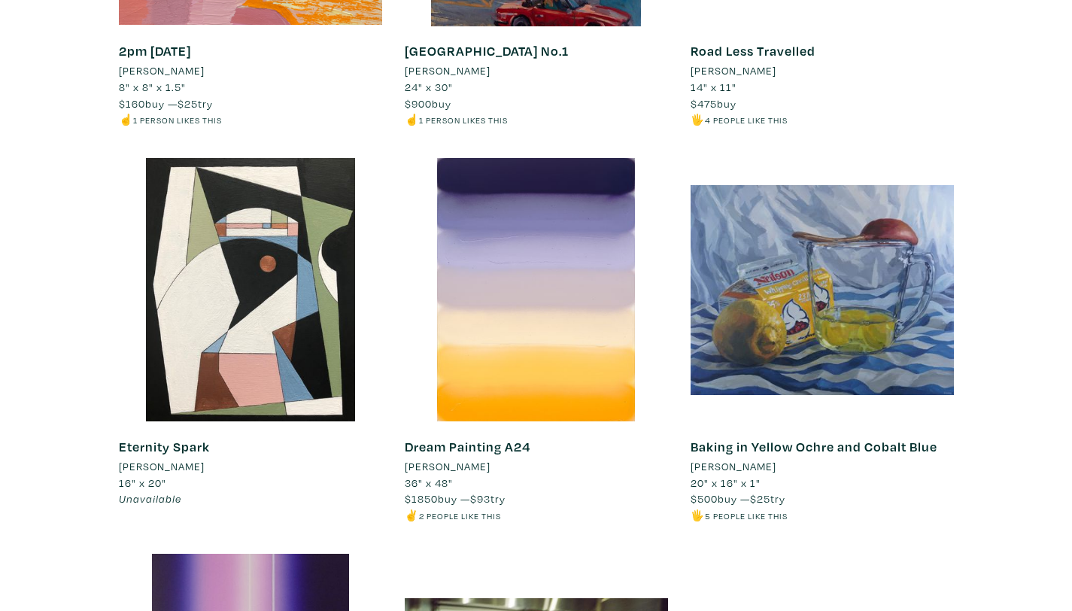
scroll to position [1113, 0]
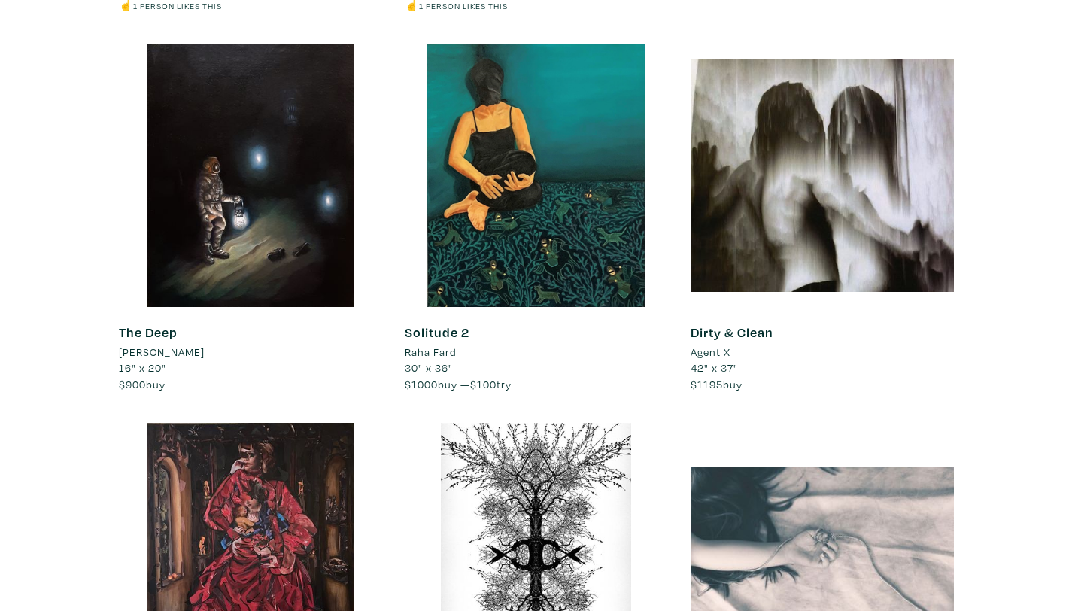
scroll to position [833, 0]
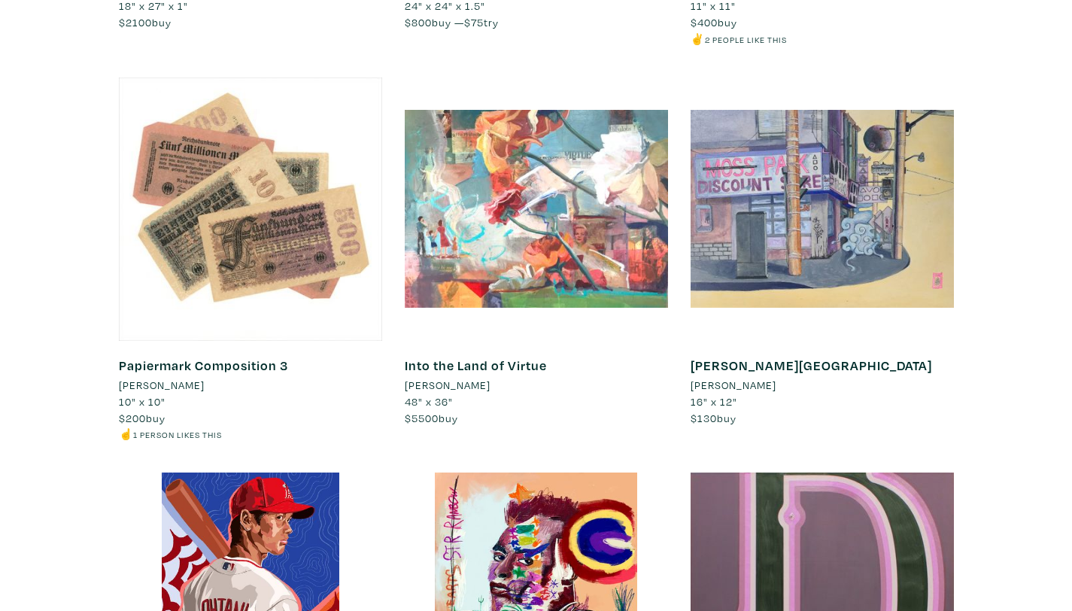
scroll to position [1232, 0]
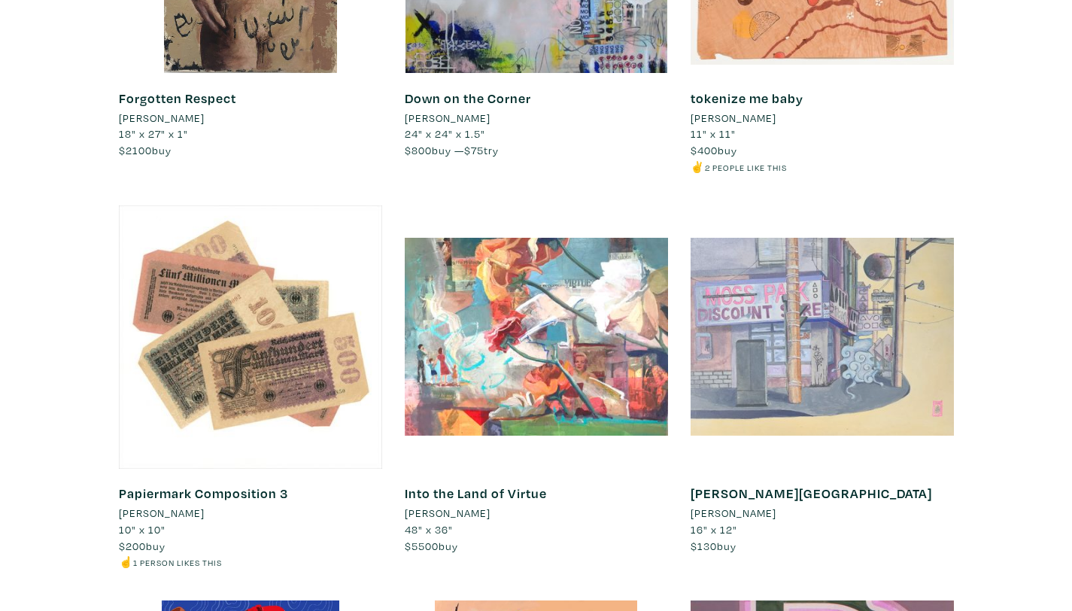
click at [826, 272] on div at bounding box center [822, 336] width 263 height 263
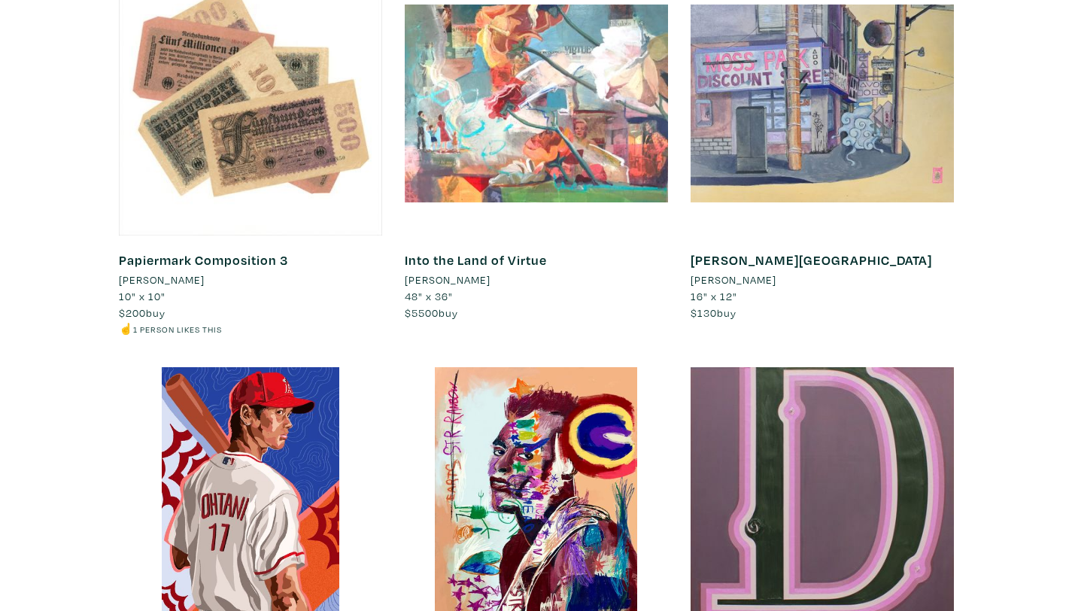
scroll to position [1280, 0]
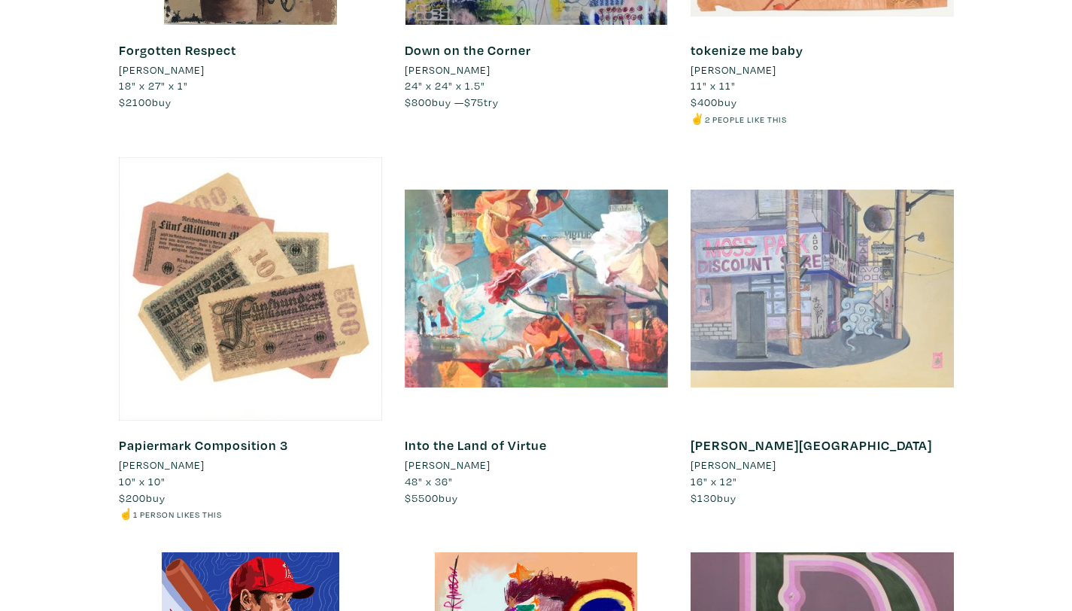
click at [700, 235] on div at bounding box center [822, 288] width 263 height 263
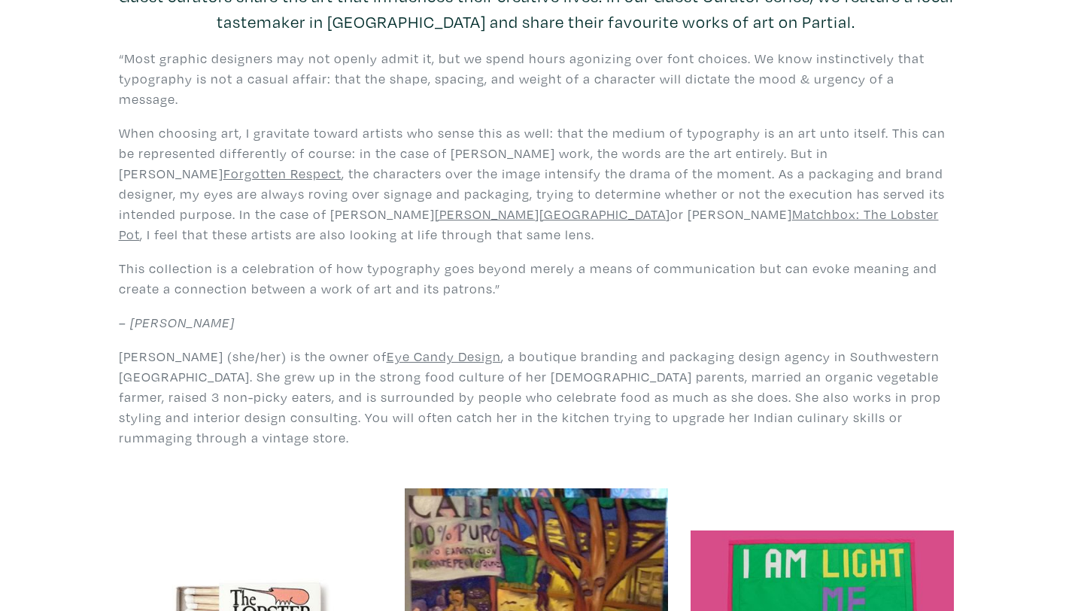
scroll to position [0, 0]
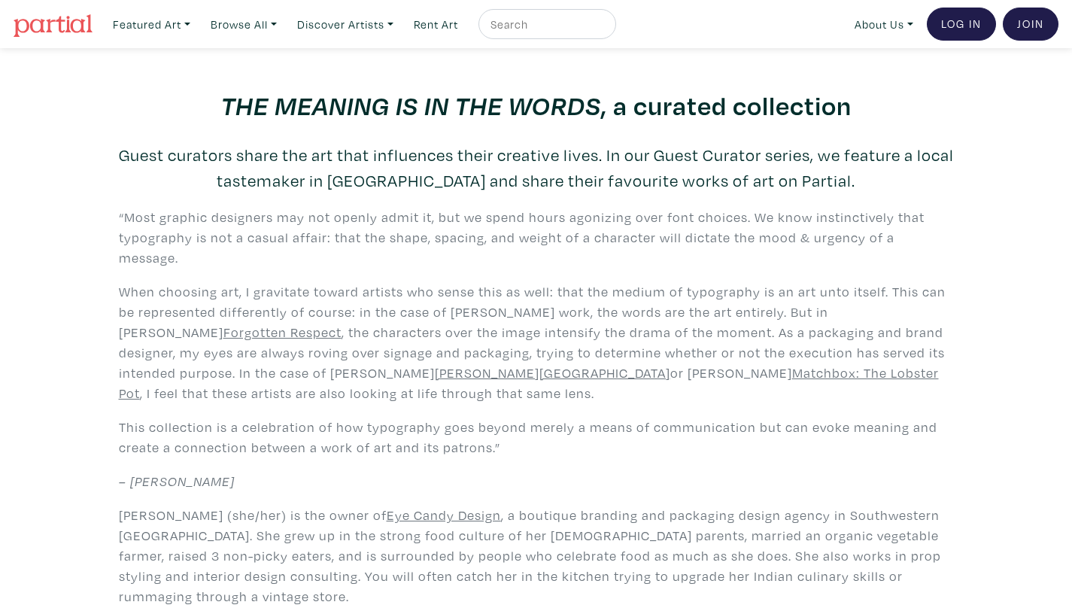
click at [530, 33] on div at bounding box center [547, 24] width 138 height 30
type input "moss park"
click at [605, 29] on button "submit" at bounding box center [605, 29] width 0 height 0
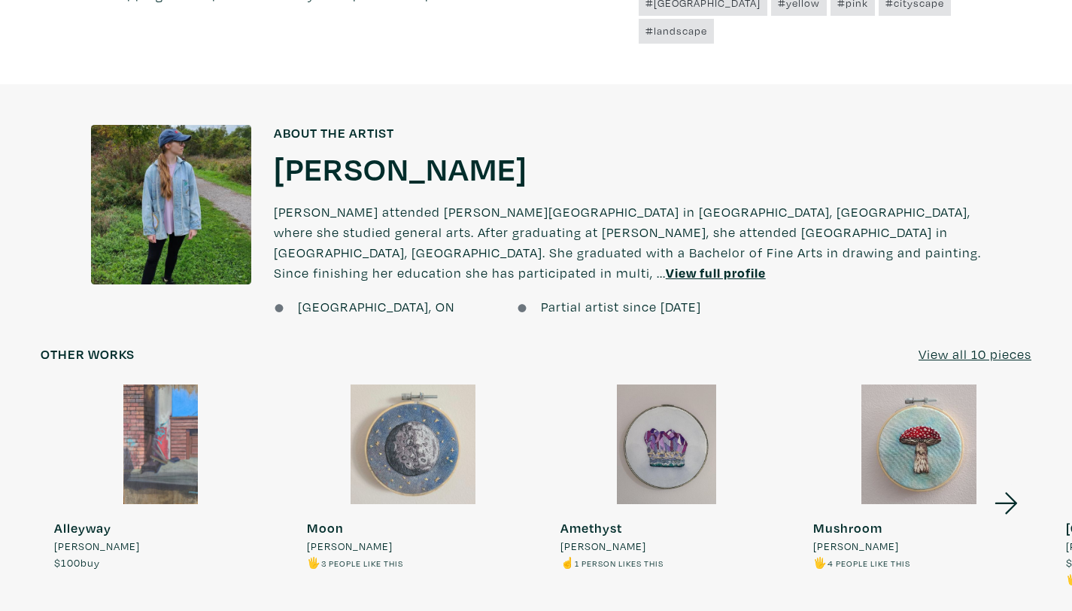
scroll to position [1237, 0]
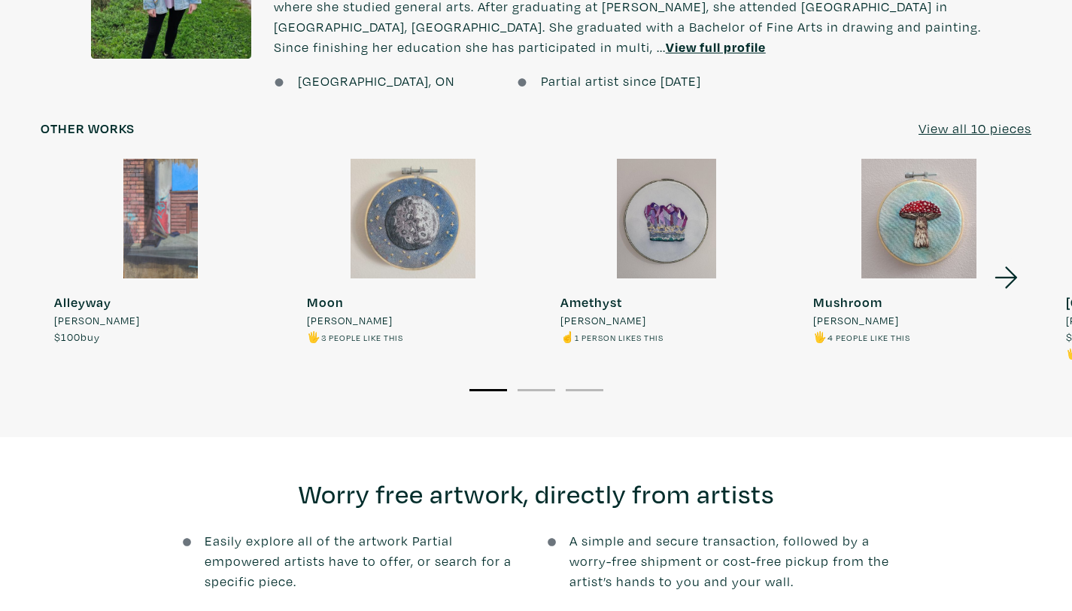
click at [947, 120] on u "View all 10 pieces" at bounding box center [974, 128] width 113 height 17
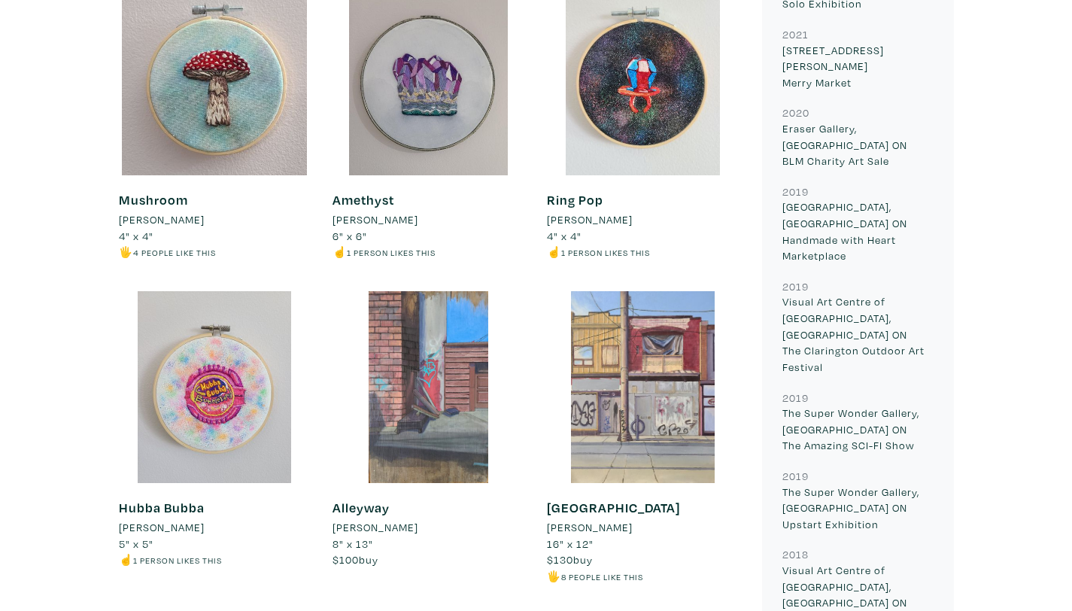
scroll to position [544, 0]
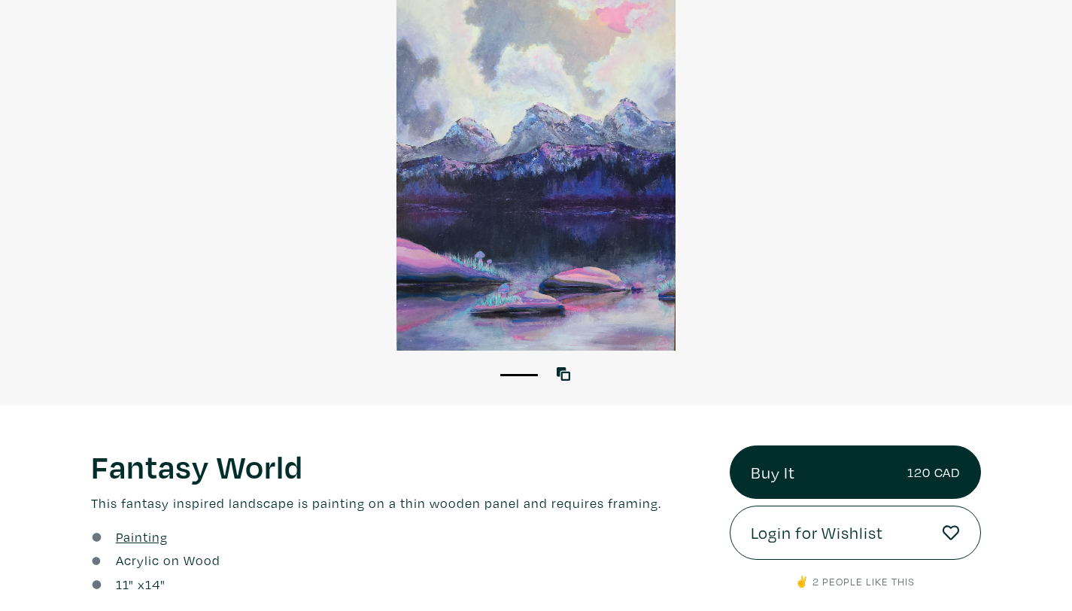
scroll to position [90, 0]
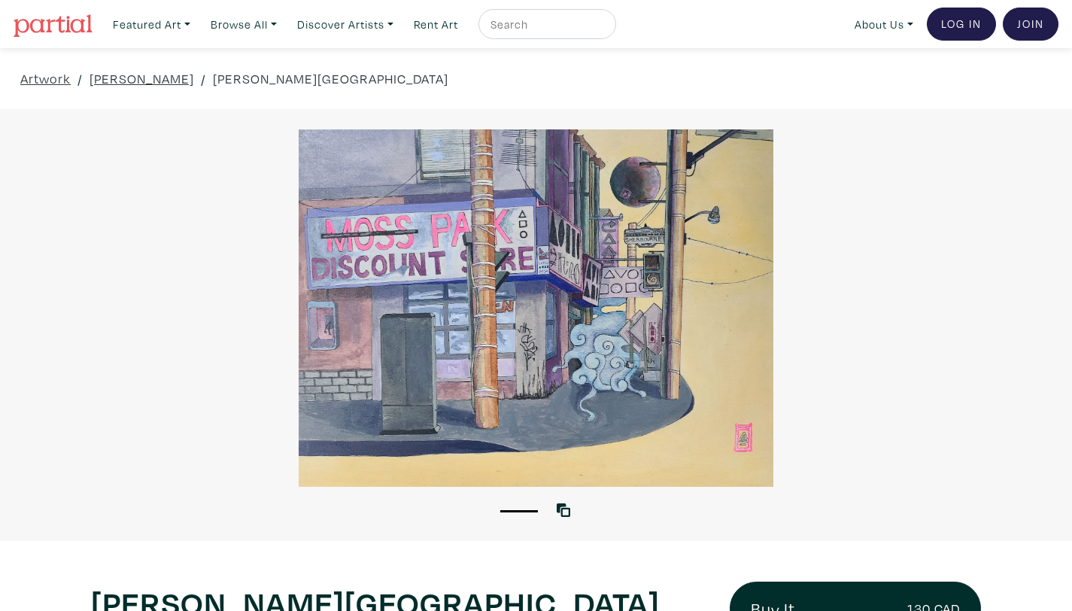
scroll to position [1020, 0]
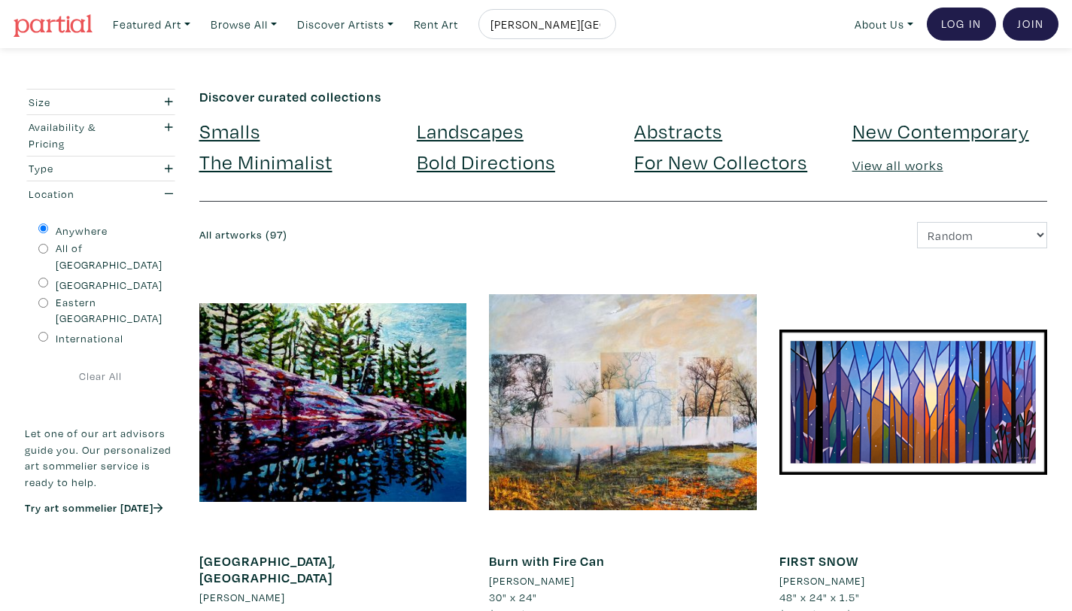
click at [580, 27] on input "[PERSON_NAME][GEOGRAPHIC_DATA]" at bounding box center [545, 24] width 113 height 19
type input "moss park toronto"
click at [605, 29] on button "submit" at bounding box center [605, 29] width 0 height 0
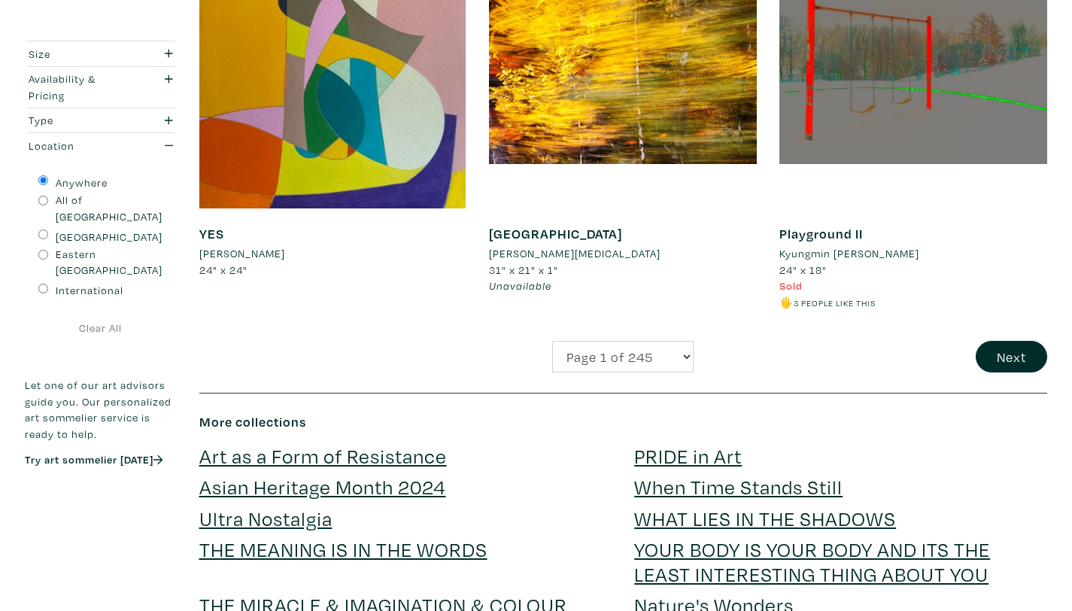
scroll to position [3184, 0]
